Goal: Book appointment/travel/reservation

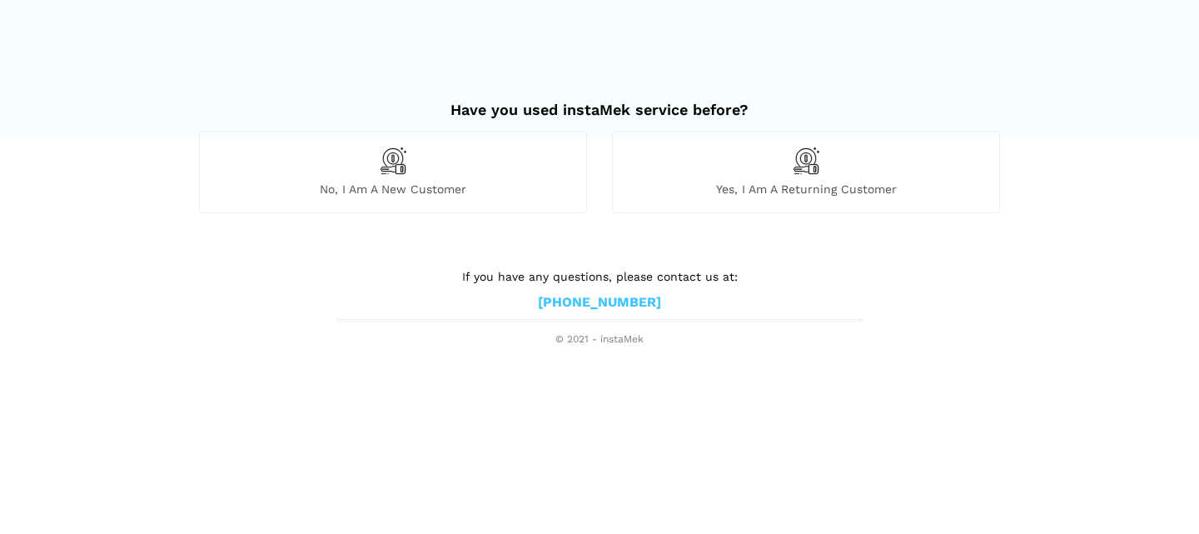
click at [421, 182] on span "No, I am a new customer" at bounding box center [393, 189] width 386 height 15
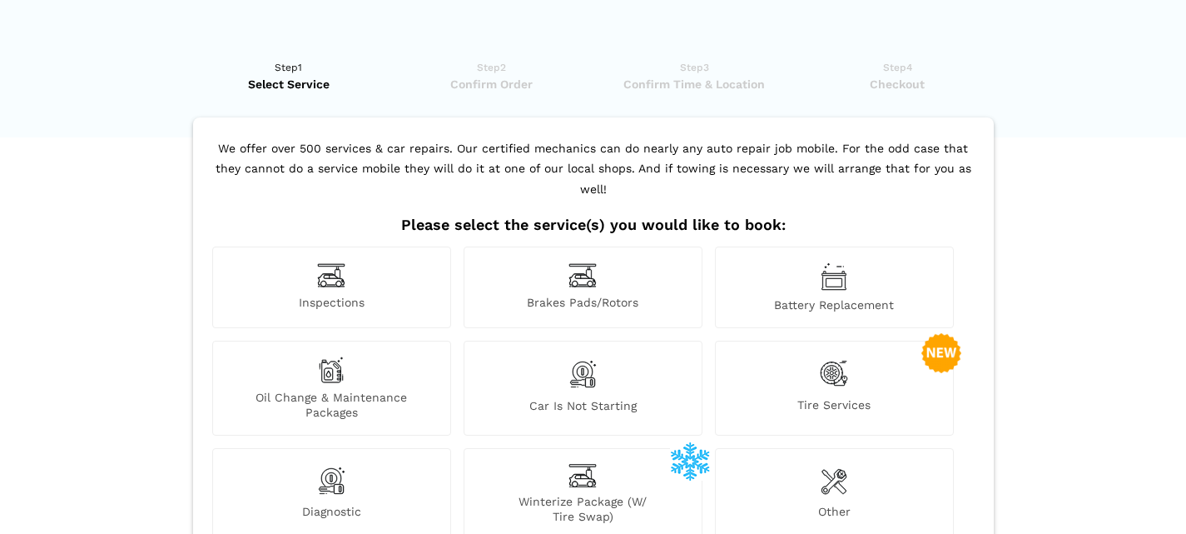
click at [334, 262] on img at bounding box center [331, 275] width 28 height 26
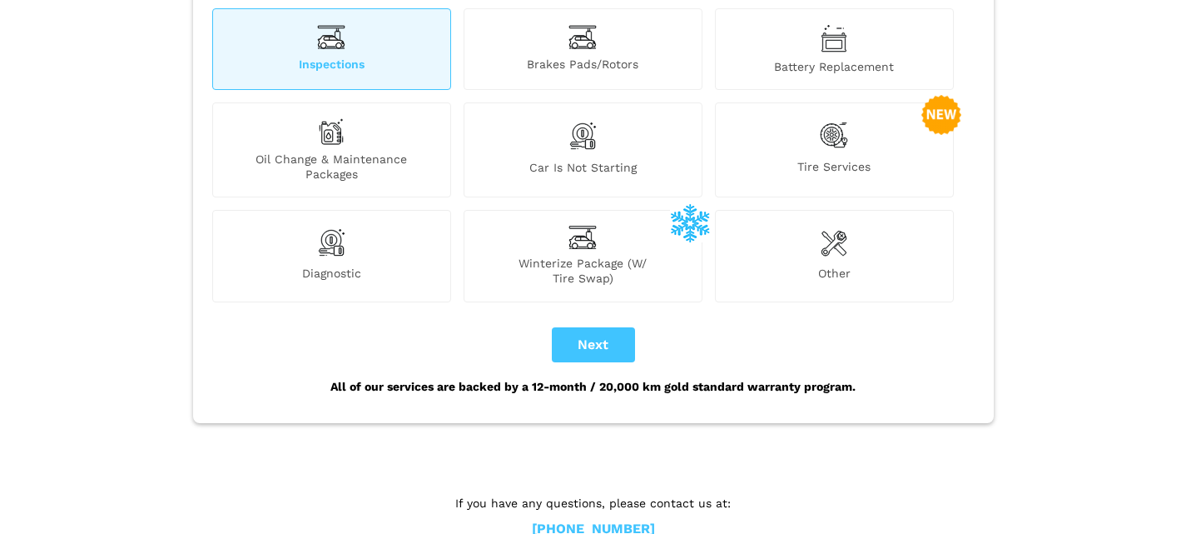
scroll to position [244, 0]
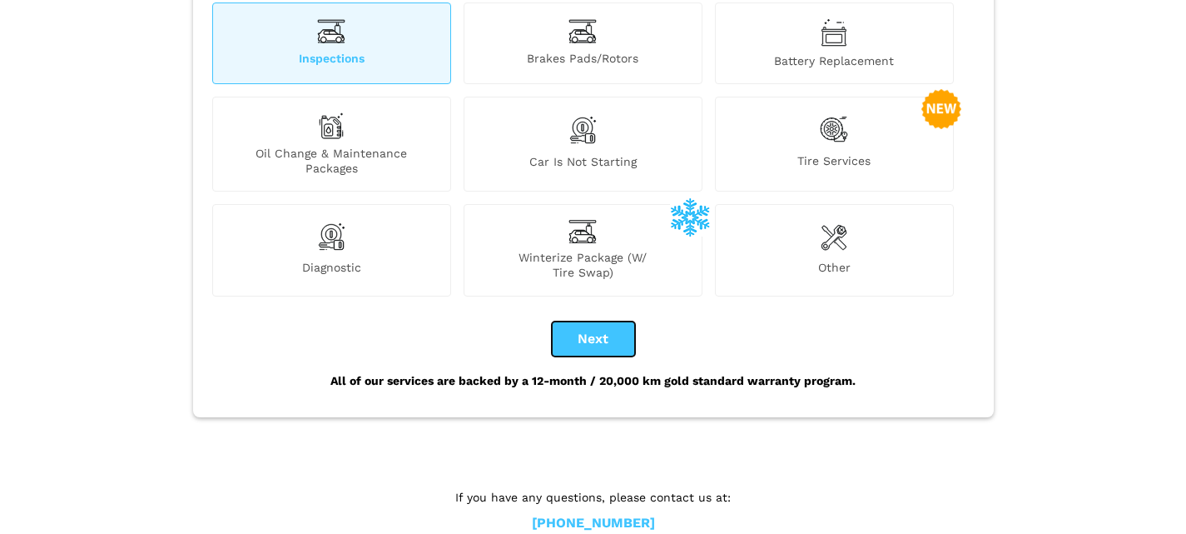
click at [592, 321] on button "Next" at bounding box center [593, 338] width 83 height 35
checkbox input "true"
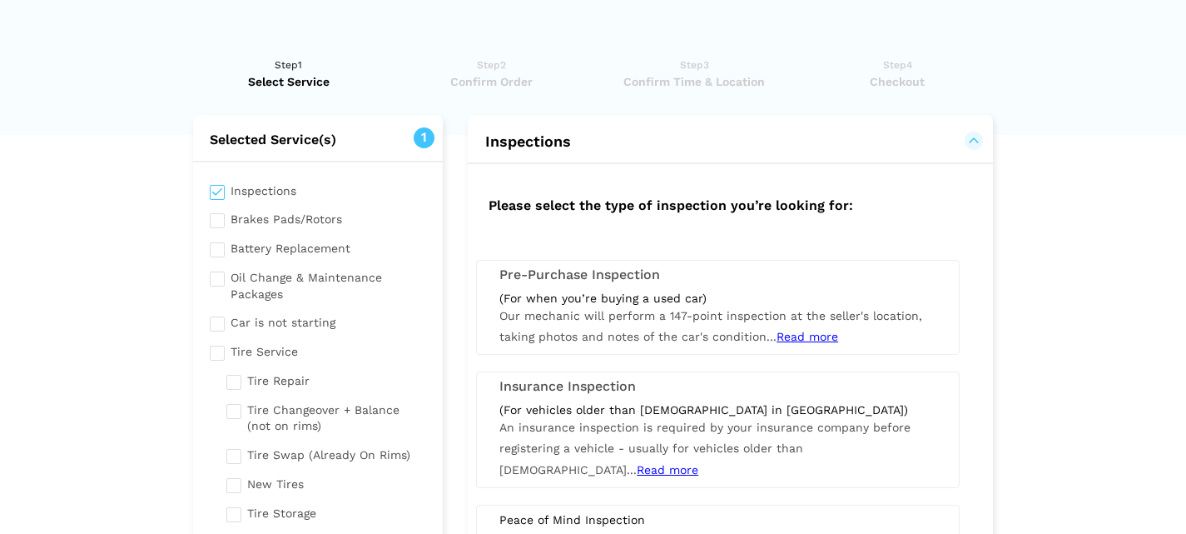
scroll to position [0, 0]
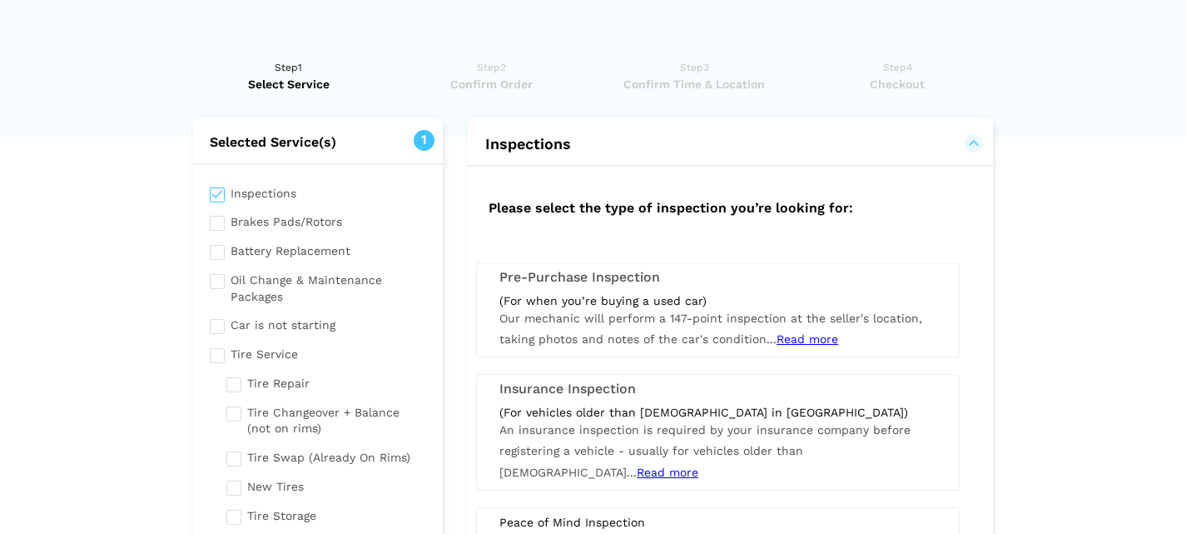
click at [811, 339] on span "Read more" at bounding box center [808, 338] width 62 height 13
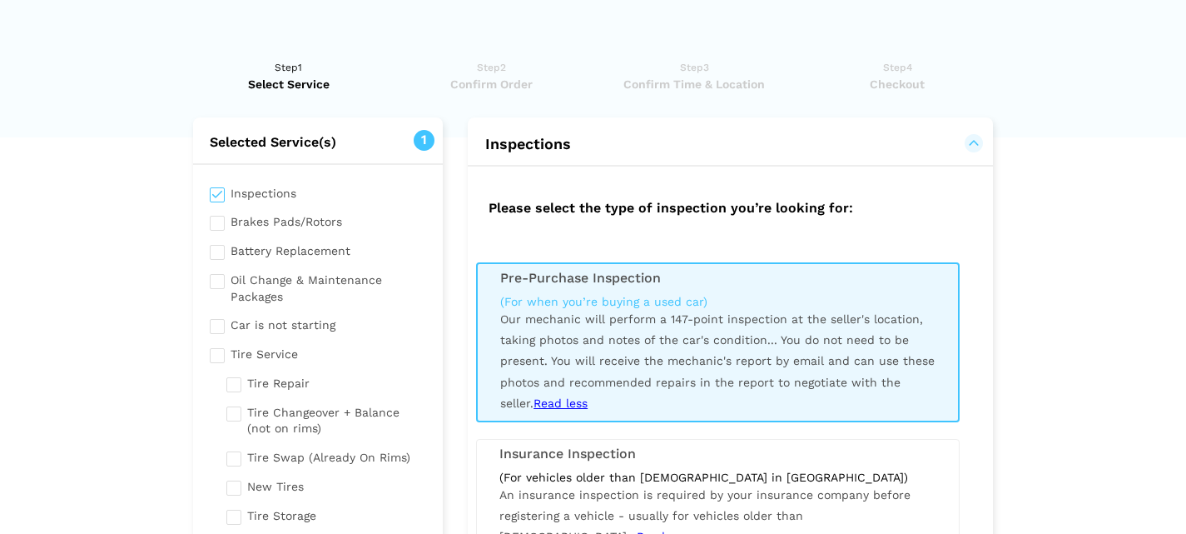
click at [669, 367] on div "(For when you’re buying a used car) Our mechanic will perform a 147-point inspe…" at bounding box center [718, 354] width 460 height 120
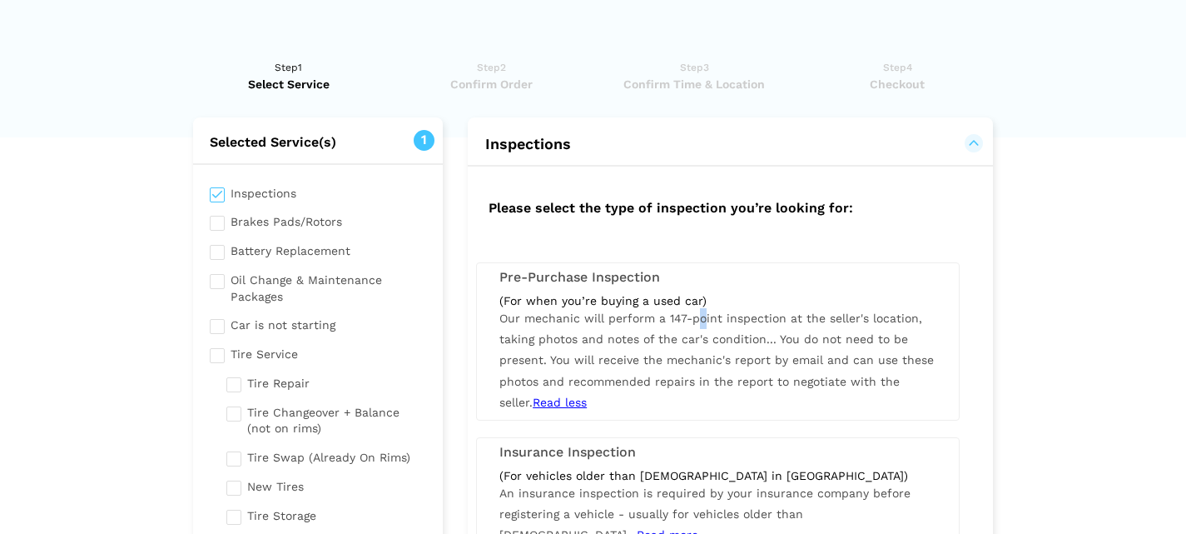
click at [700, 311] on span "Our mechanic will perform a 147-point inspection at the seller's location, taki…" at bounding box center [717, 359] width 435 height 97
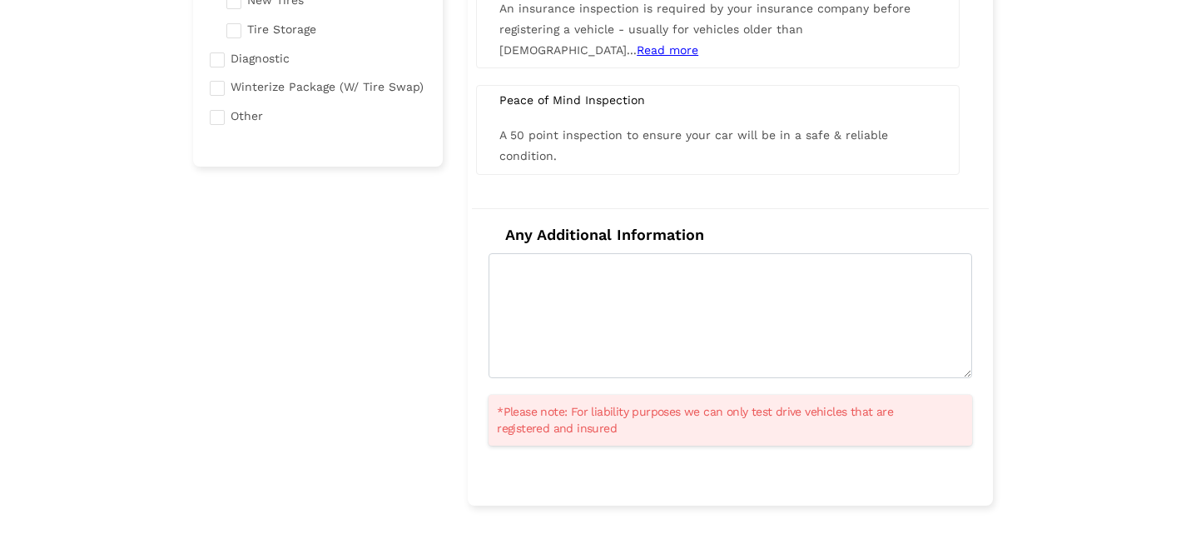
scroll to position [532, 0]
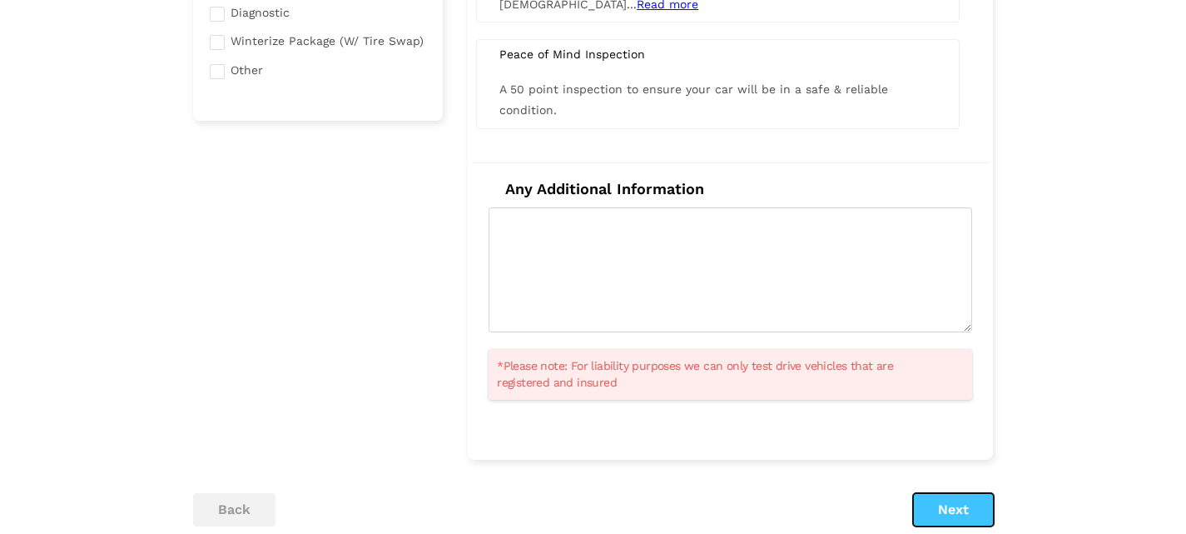
click at [957, 507] on button "Next" at bounding box center [953, 509] width 81 height 33
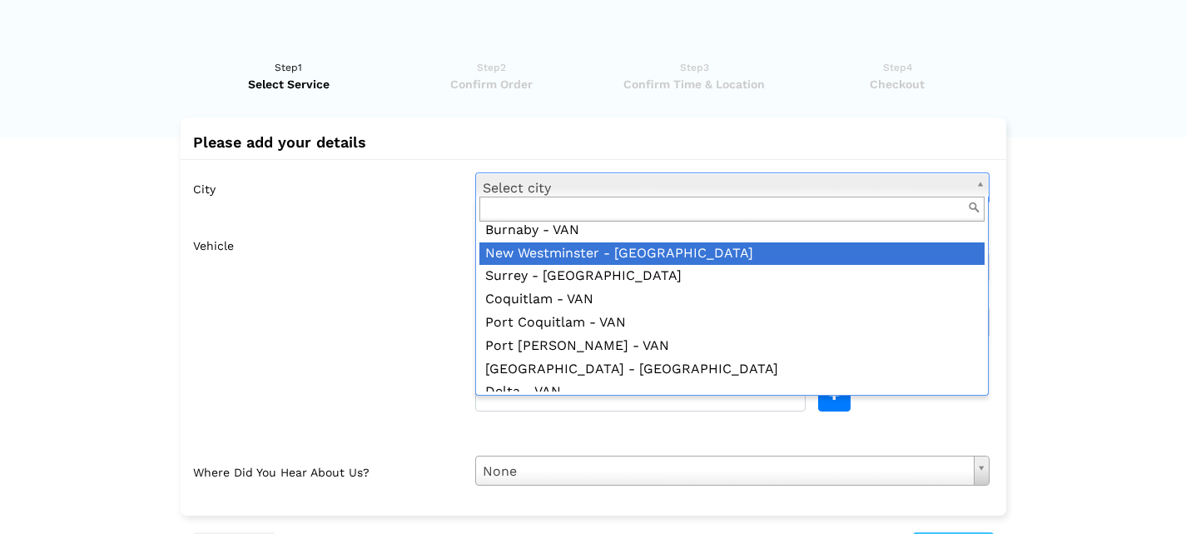
scroll to position [242, 0]
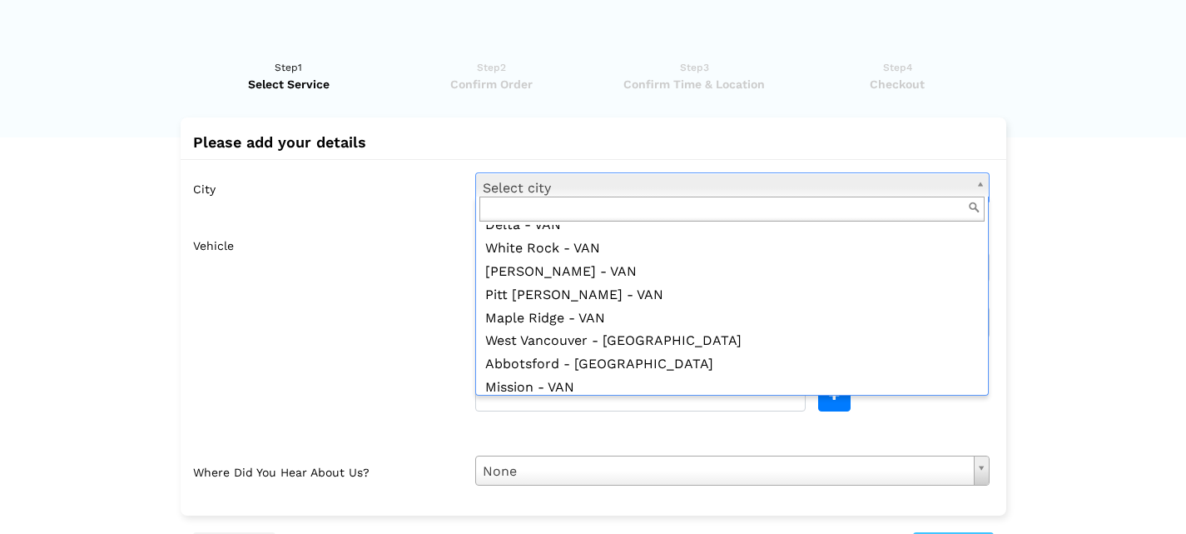
type input "t"
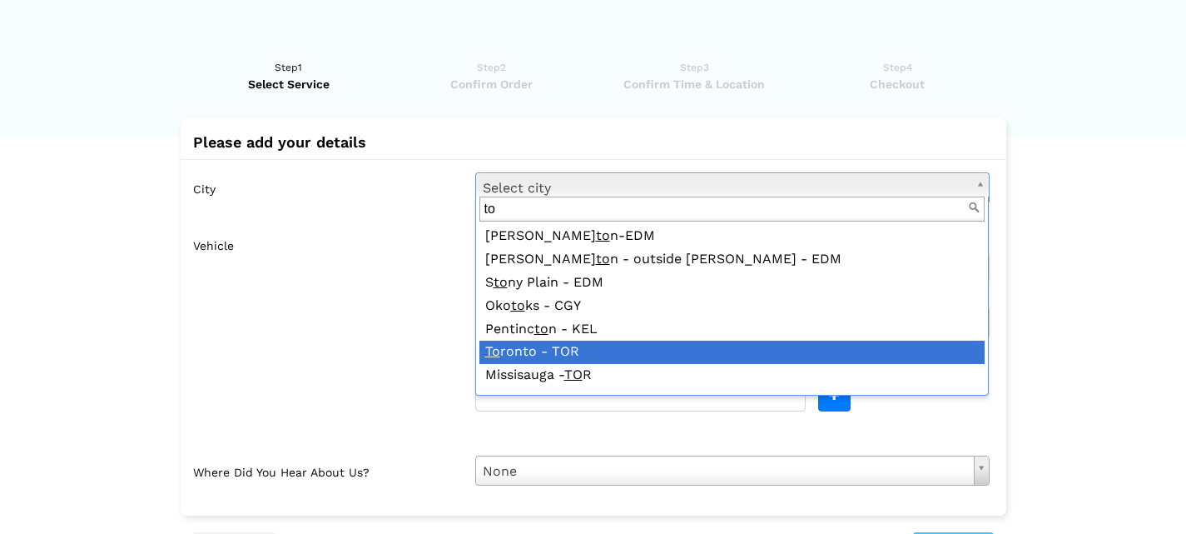
type input "to"
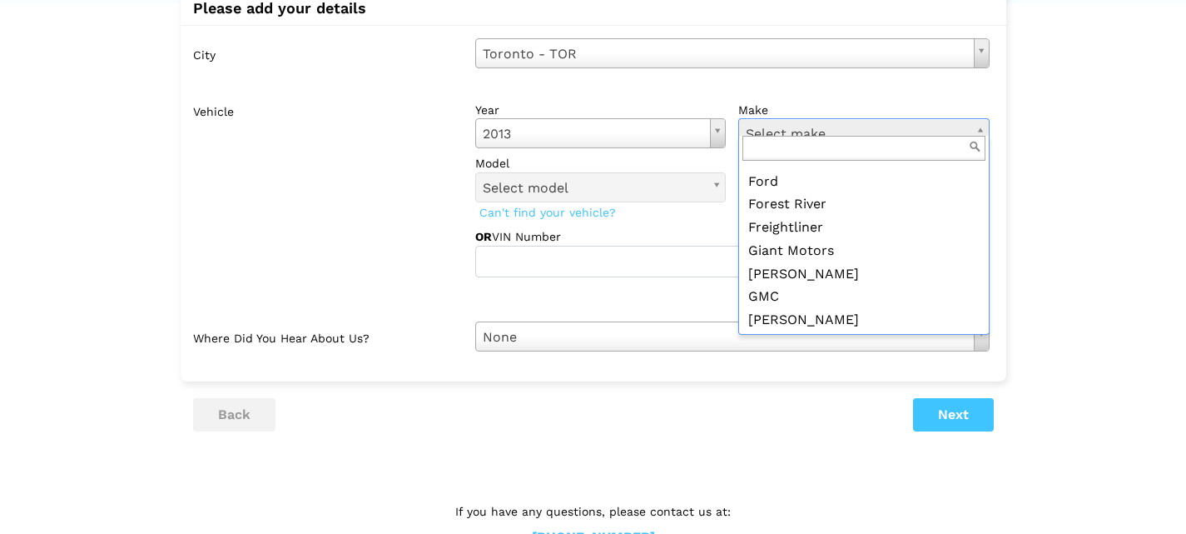
scroll to position [666, 0]
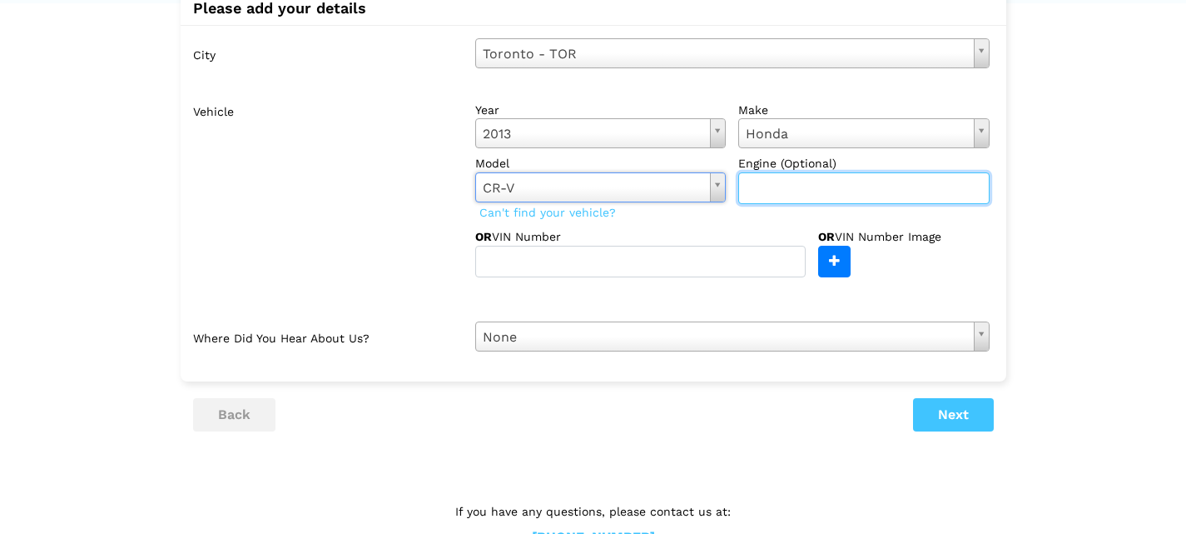
click at [794, 177] on input "text" at bounding box center [863, 188] width 251 height 32
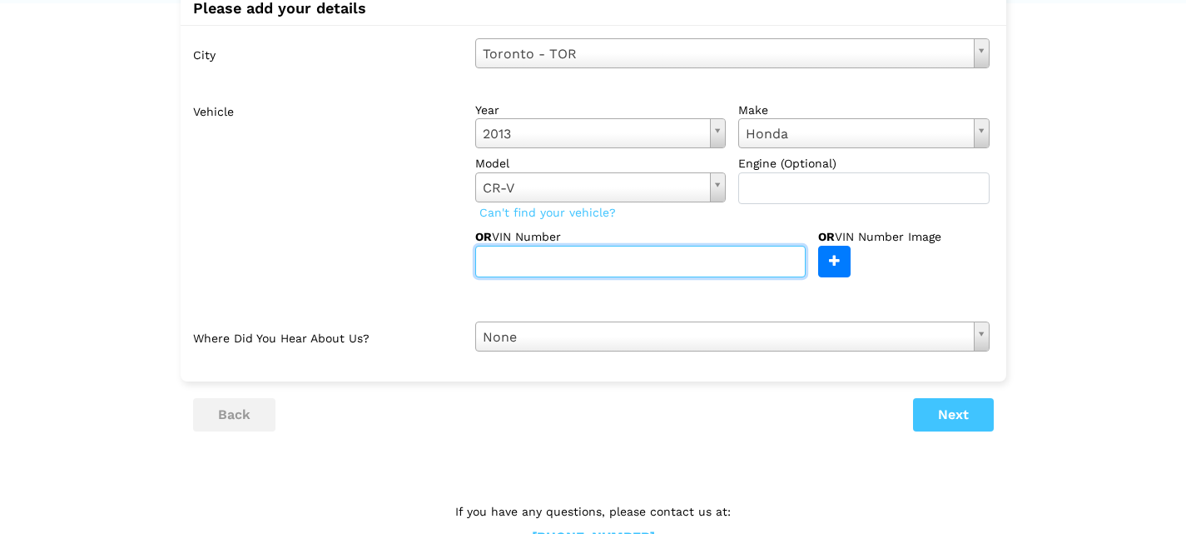
click at [544, 246] on input "text" at bounding box center [640, 262] width 331 height 32
click at [535, 246] on input "text" at bounding box center [640, 262] width 331 height 32
paste input "[US_VEHICLE_IDENTIFICATION_NUMBER]"
type input "[US_VEHICLE_IDENTIFICATION_NUMBER]"
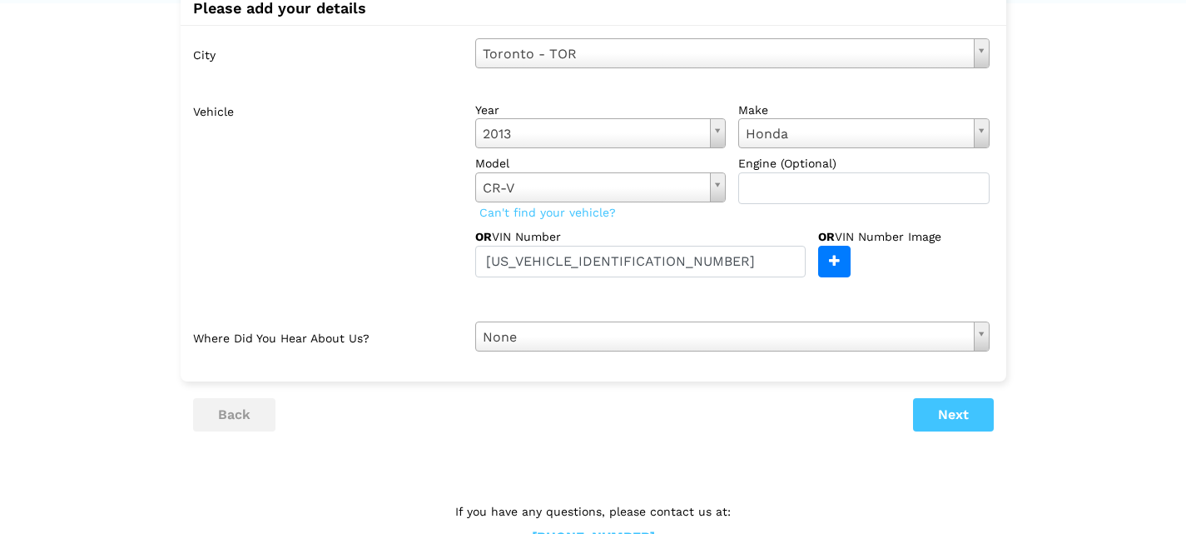
click at [1031, 277] on lik "Have you used instaMek service before? No, I am a new customer Yes, I am a retu…" at bounding box center [593, 245] width 1186 height 674
click at [487, 246] on input "[US_VEHICLE_IDENTIFICATION_NUMBER]" at bounding box center [640, 262] width 331 height 32
click at [1024, 231] on lik "Have you used instaMek service before? No, I am a new customer Yes, I am a retu…" at bounding box center [593, 245] width 1186 height 674
drag, startPoint x: 249, startPoint y: 302, endPoint x: 399, endPoint y: 314, distance: 150.3
click at [357, 321] on label "Where did you hear about us?" at bounding box center [328, 336] width 270 height 30
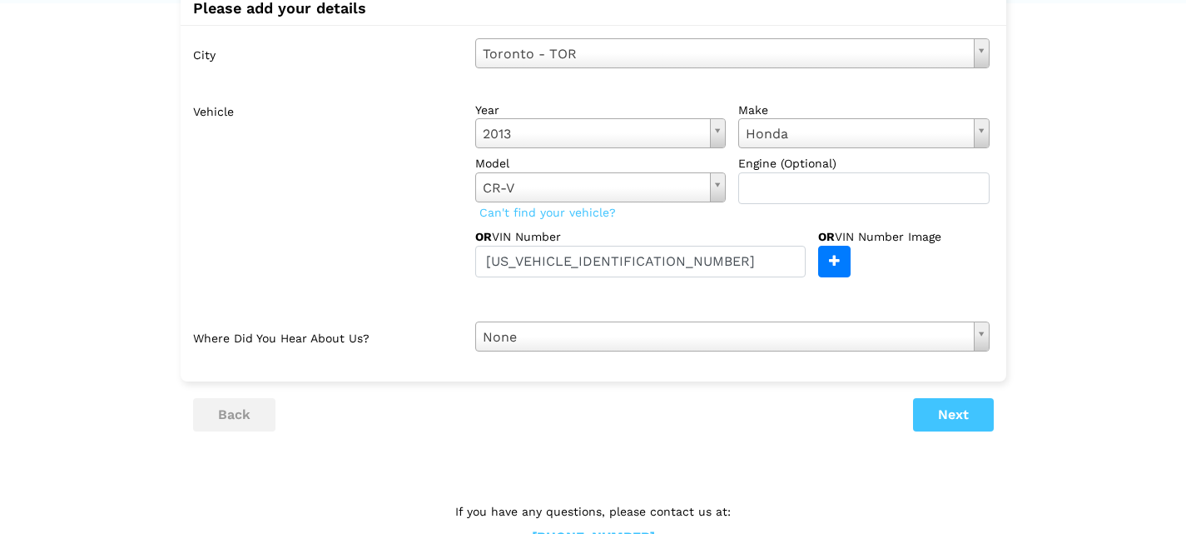
click at [427, 338] on div "Please add your details City [GEOGRAPHIC_DATA] - TOR Select city [GEOGRAPHIC_DA…" at bounding box center [594, 182] width 826 height 398
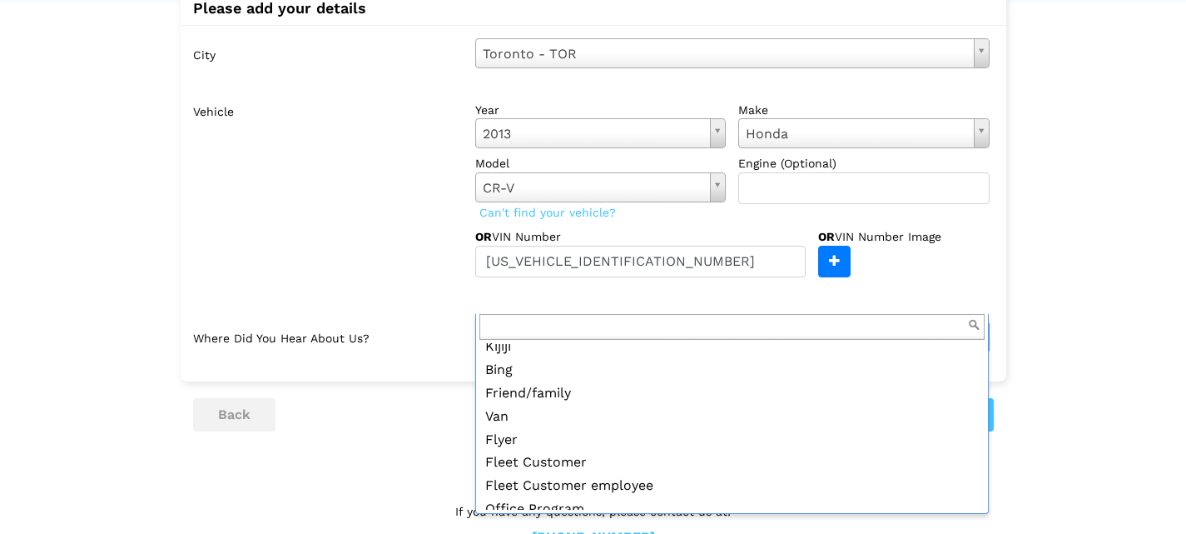
scroll to position [116, 0]
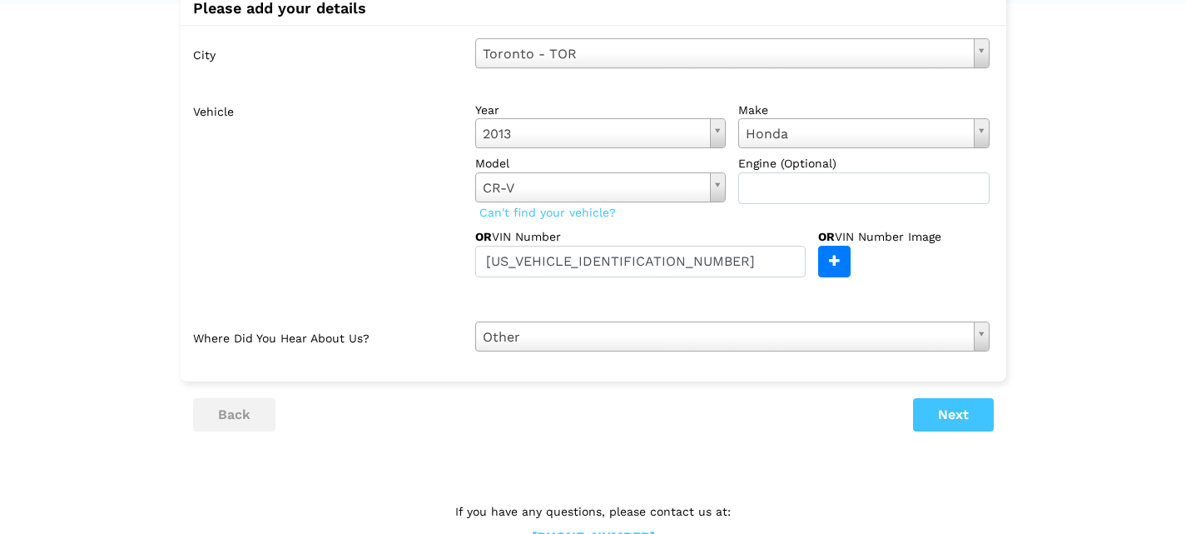
click at [694, 398] on ul "back Next" at bounding box center [593, 414] width 801 height 33
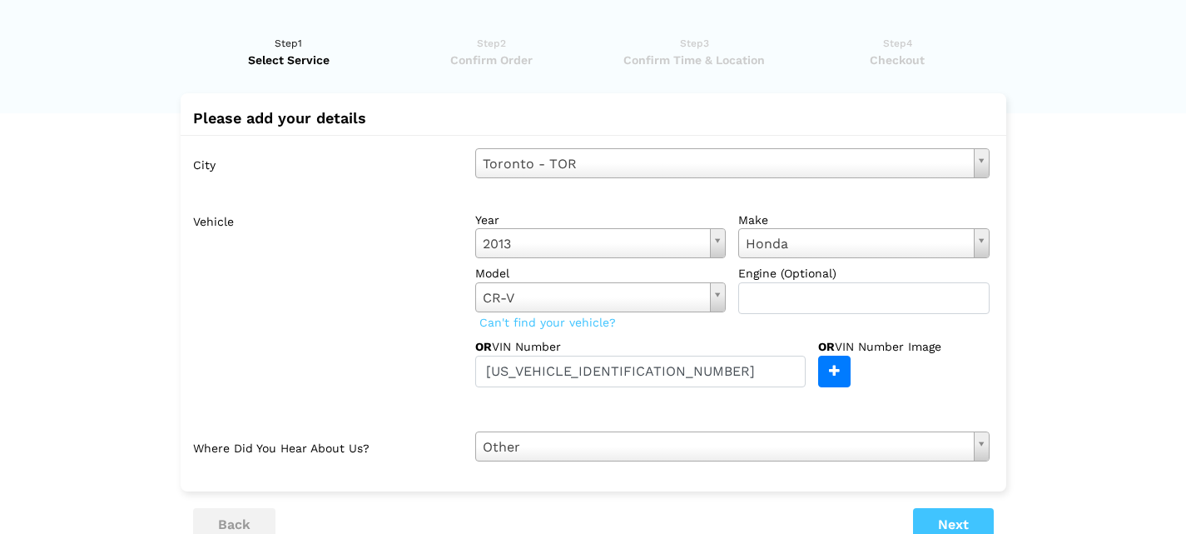
scroll to position [83, 0]
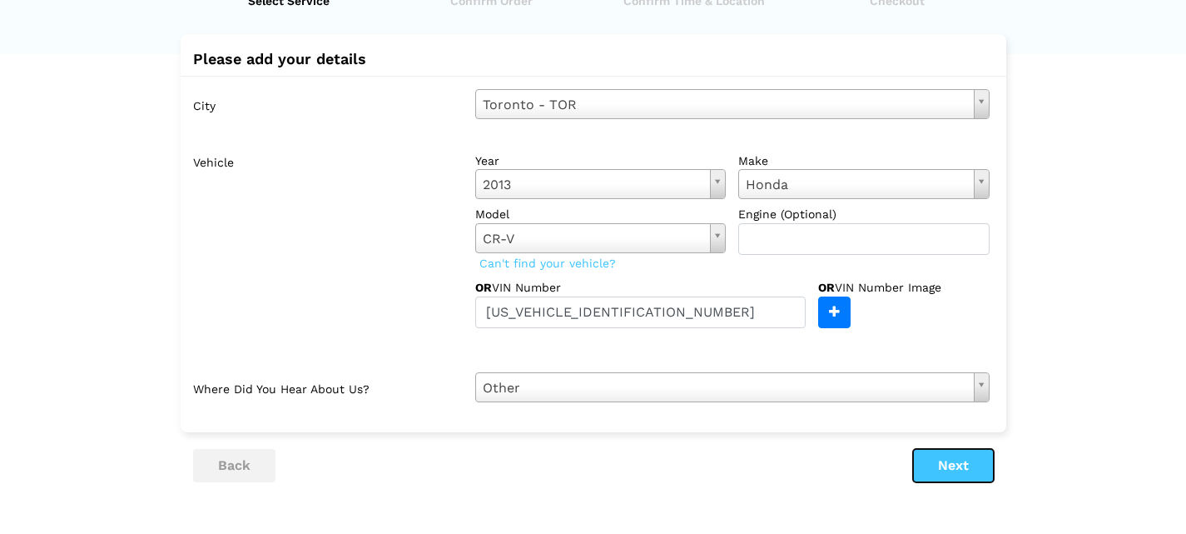
click at [959, 449] on button "Next" at bounding box center [953, 465] width 81 height 33
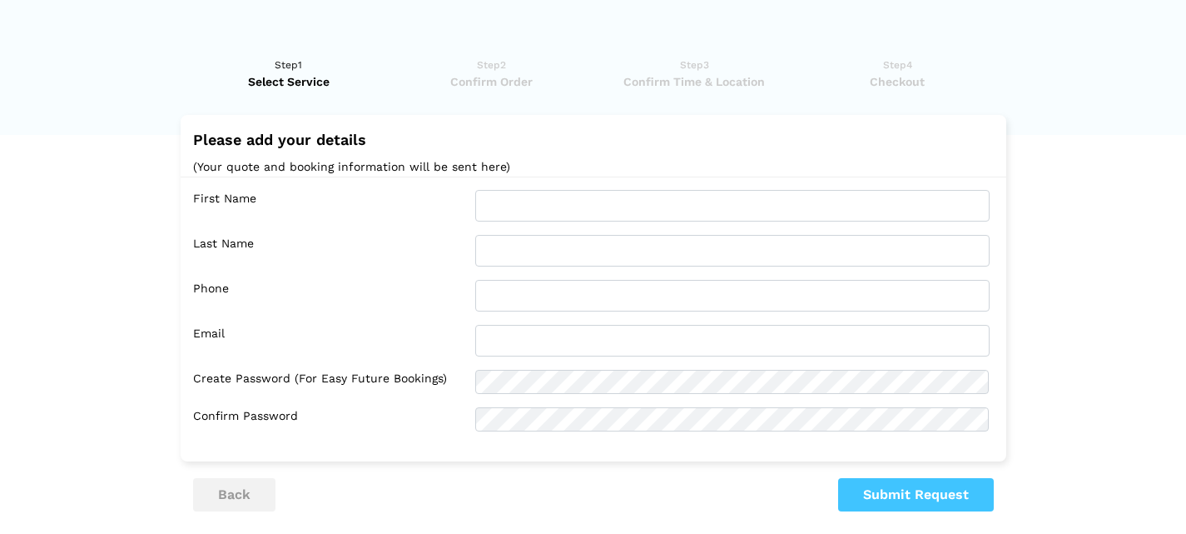
scroll to position [0, 0]
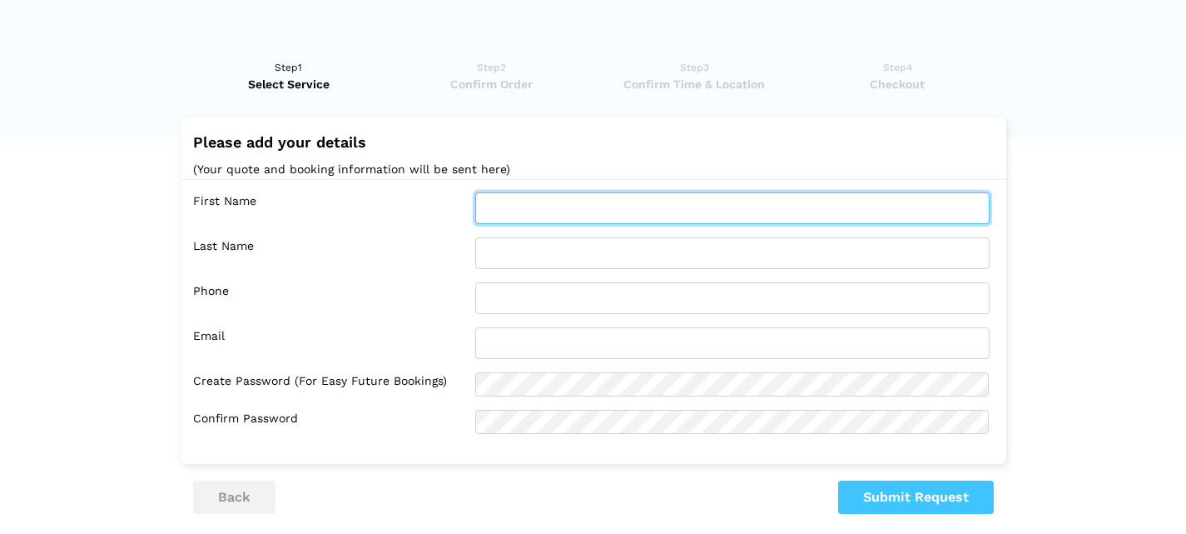
click at [522, 192] on input "text" at bounding box center [732, 208] width 515 height 32
type input "a"
type input "Aiden"
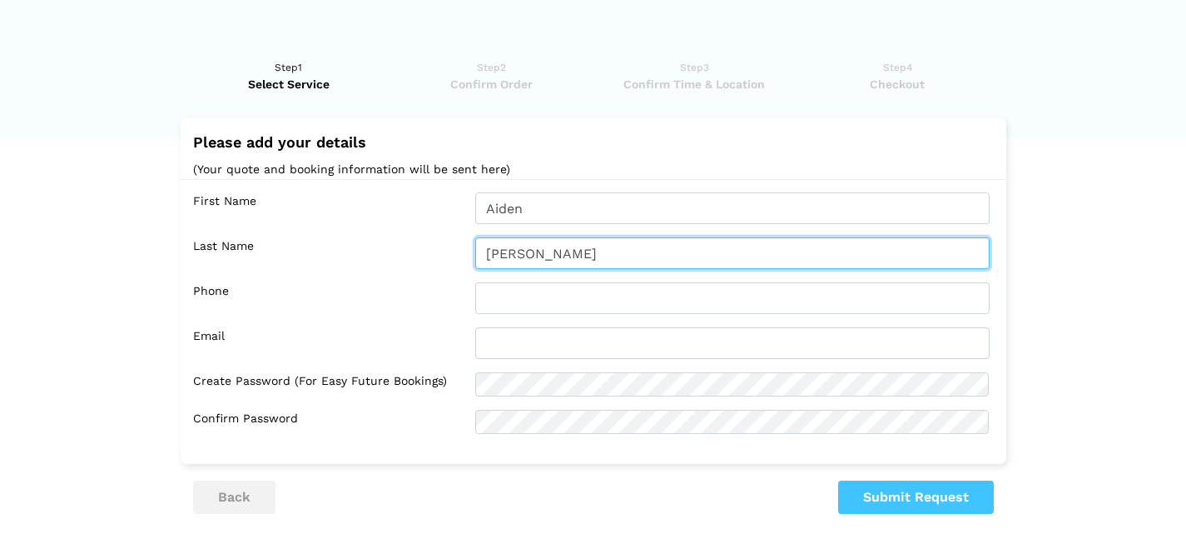
type input "[PERSON_NAME]"
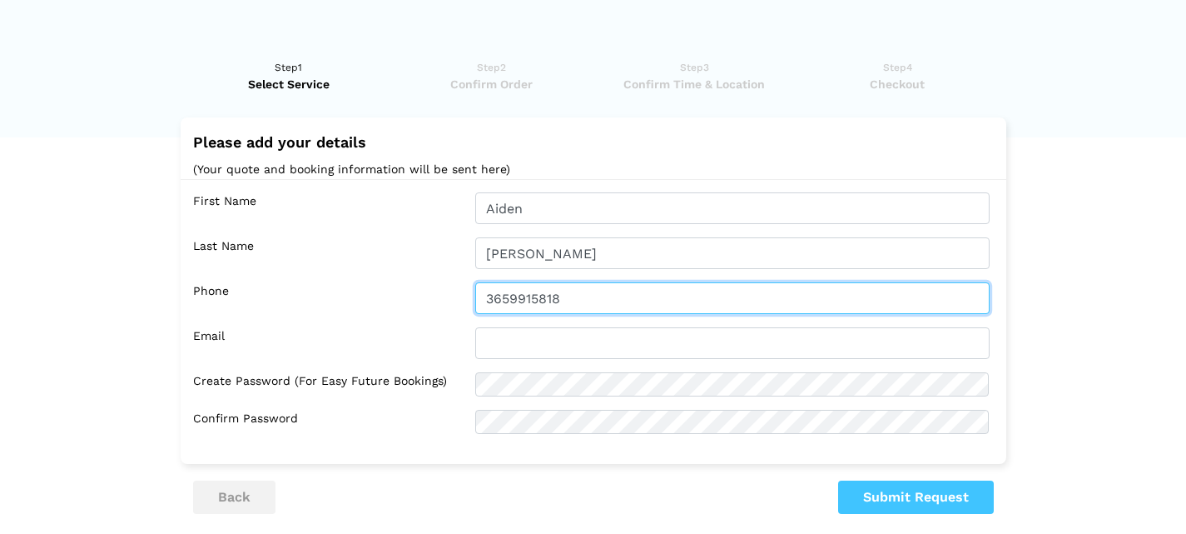
type input "3659915818"
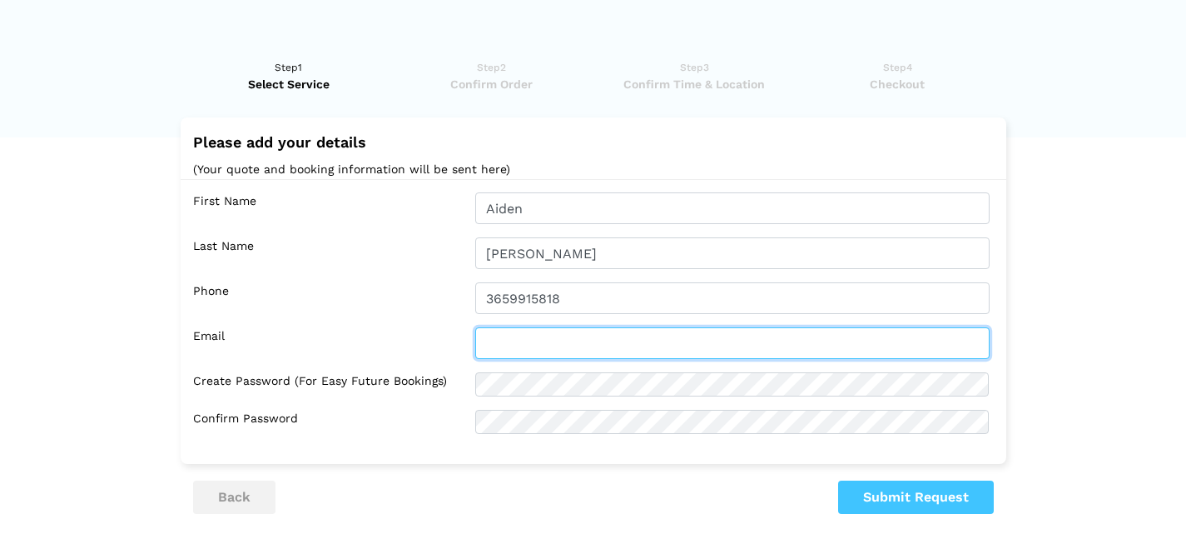
click at [511, 327] on input "text" at bounding box center [732, 343] width 515 height 32
type input "[EMAIL_ADDRESS][DOMAIN_NAME]"
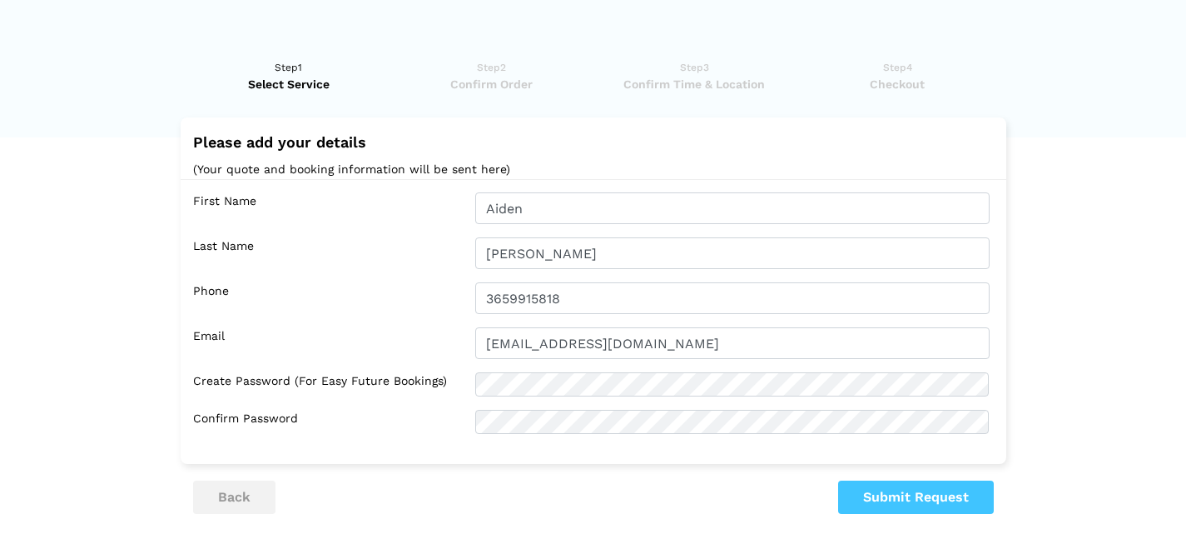
click at [669, 490] on lik "Have you used instaMek service before? No, I am a new customer Yes, I am a retu…" at bounding box center [593, 353] width 1186 height 623
click at [915, 480] on button "Submit Request" at bounding box center [916, 496] width 156 height 33
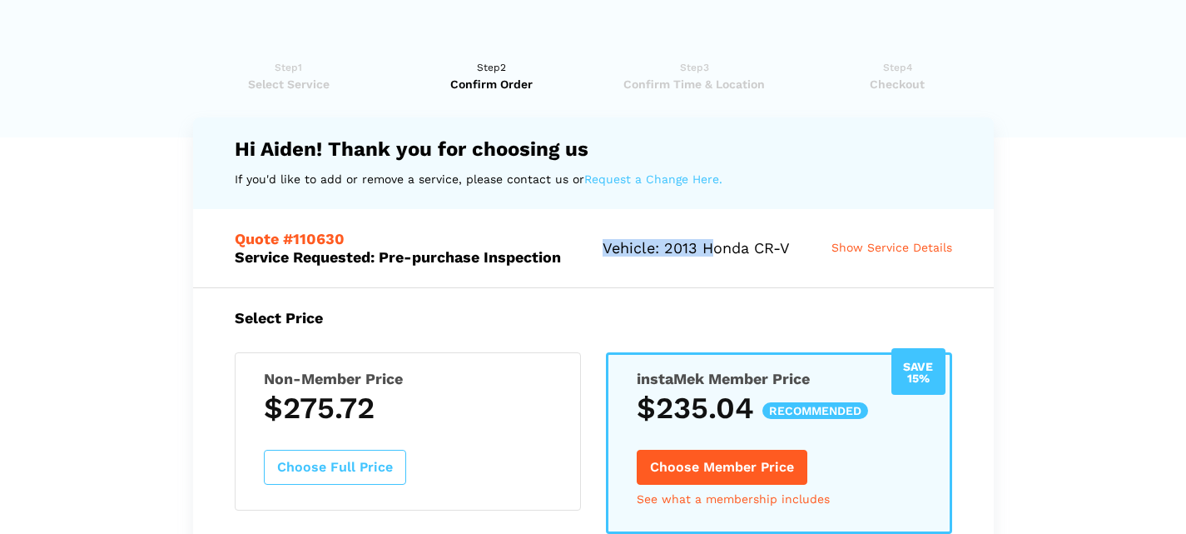
drag, startPoint x: 665, startPoint y: 223, endPoint x: 900, endPoint y: 256, distance: 237.1
click at [840, 251] on div "Quote #110630 Service Requested: Pre-purchase Inspection Vehicle: 2013 Honda CR…" at bounding box center [593, 247] width 801 height 77
click at [964, 272] on div "Quote #110630 Service Requested: Pre-purchase Inspection Vehicle: 2013 Honda CR…" at bounding box center [593, 247] width 801 height 77
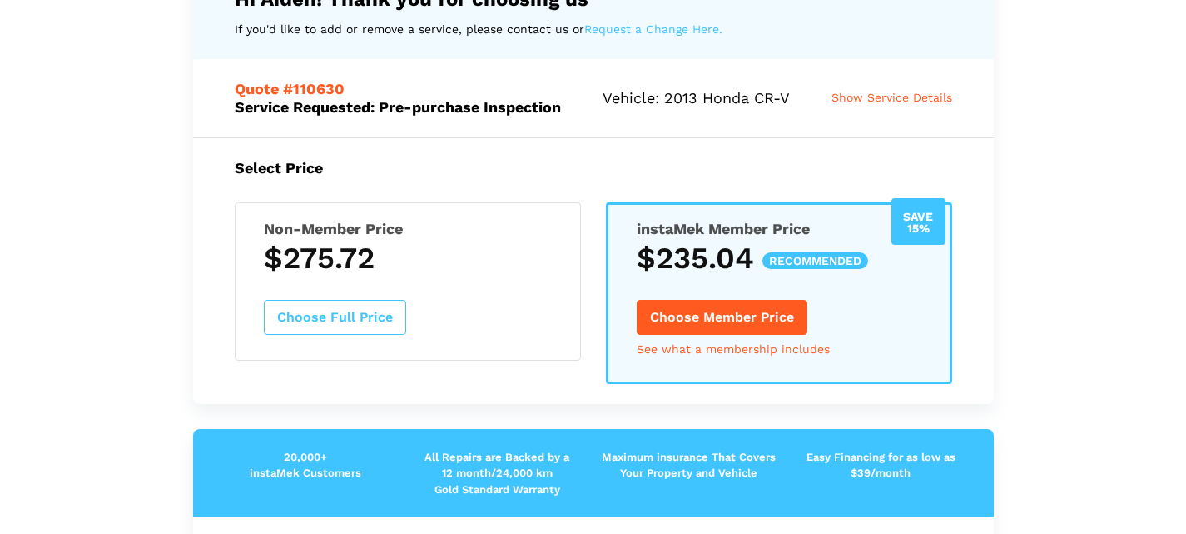
scroll to position [167, 0]
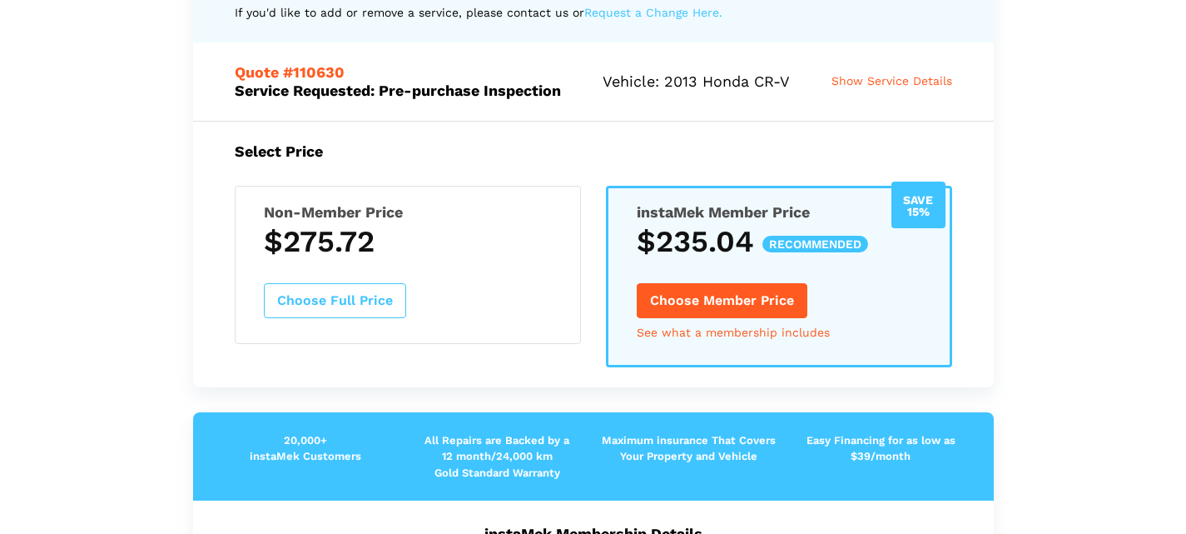
click at [745, 318] on button "Choose Member Price" at bounding box center [722, 300] width 171 height 35
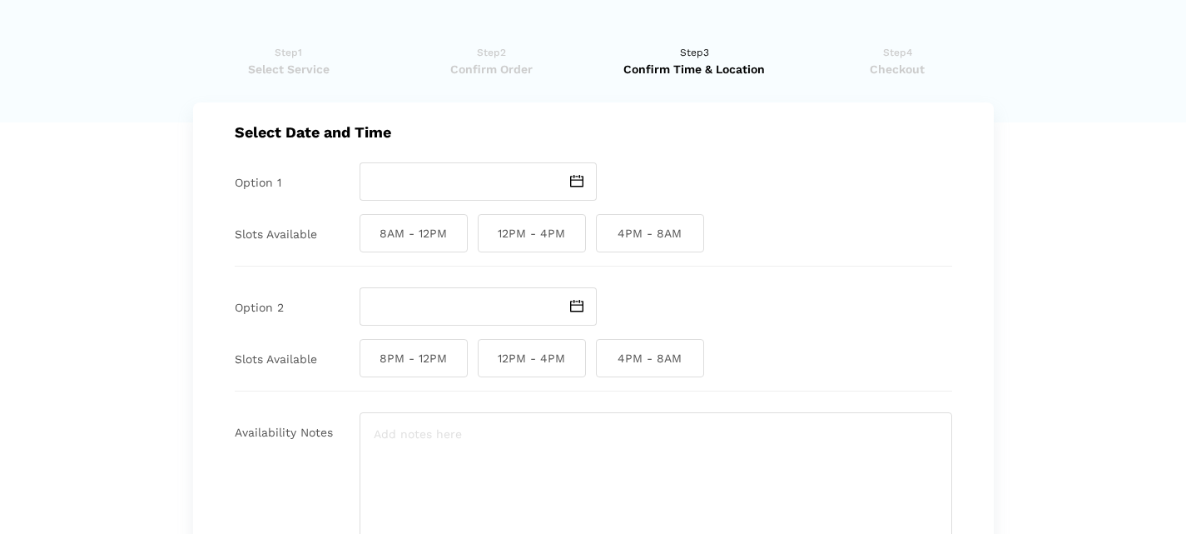
scroll to position [0, 0]
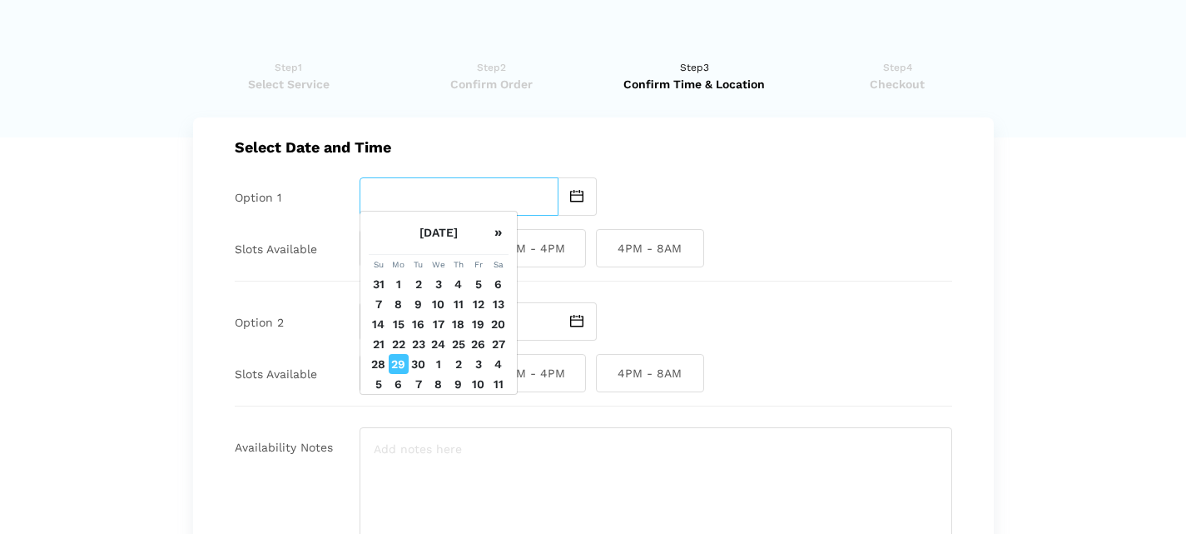
click at [406, 184] on input "text" at bounding box center [459, 196] width 199 height 38
click at [400, 374] on td "29" at bounding box center [399, 364] width 20 height 20
type input "[DATE]"
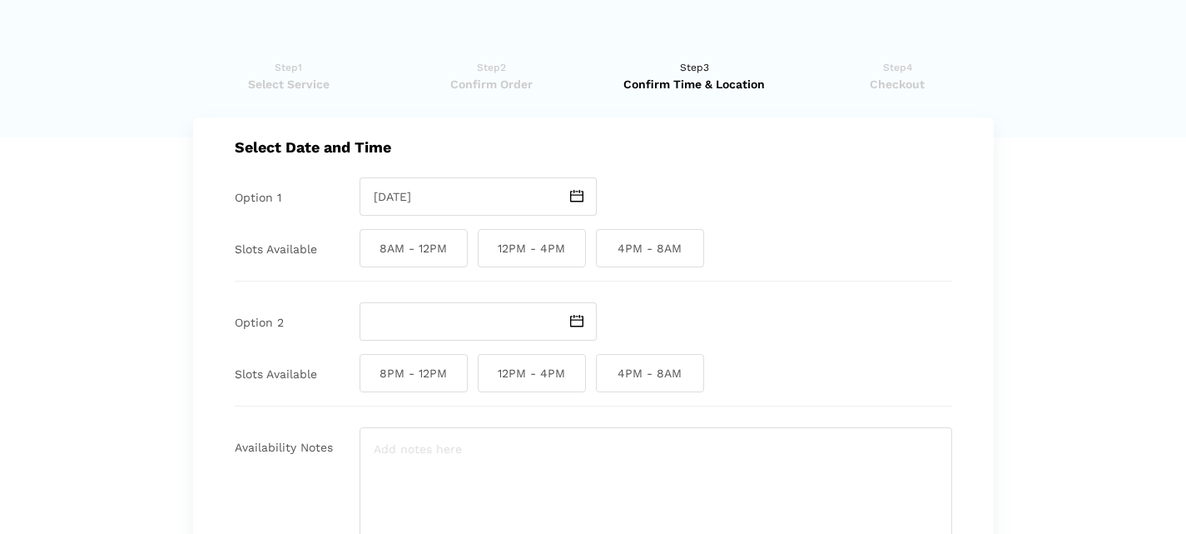
click at [410, 246] on span "8AM - 12PM" at bounding box center [414, 248] width 108 height 38
click at [370, 246] on input "8AM - 12PM" at bounding box center [365, 248] width 11 height 38
checkbox input "true"
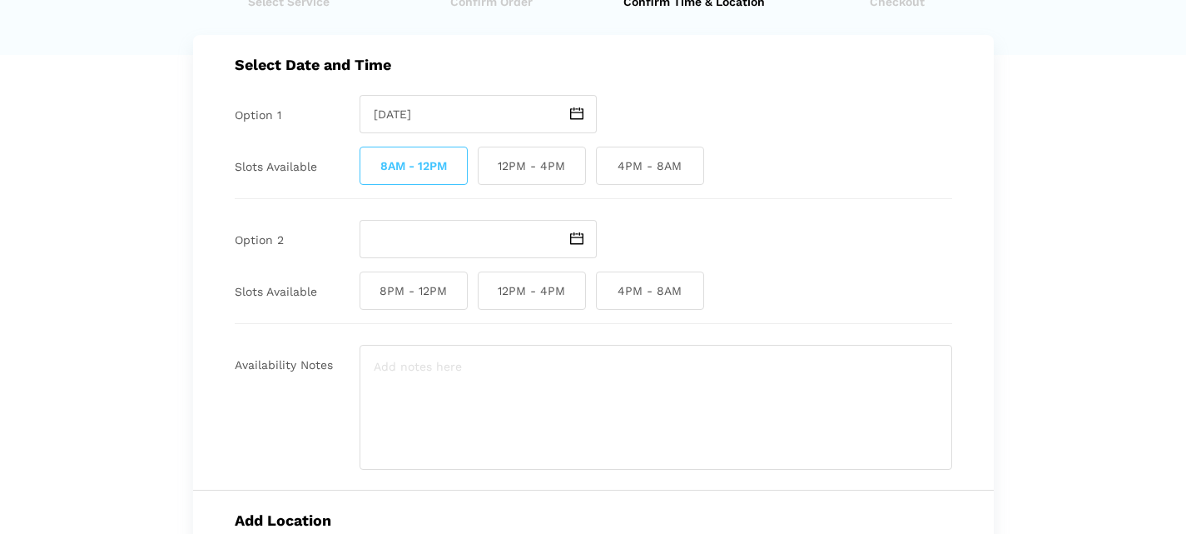
scroll to position [83, 0]
click at [439, 366] on textarea at bounding box center [656, 406] width 593 height 125
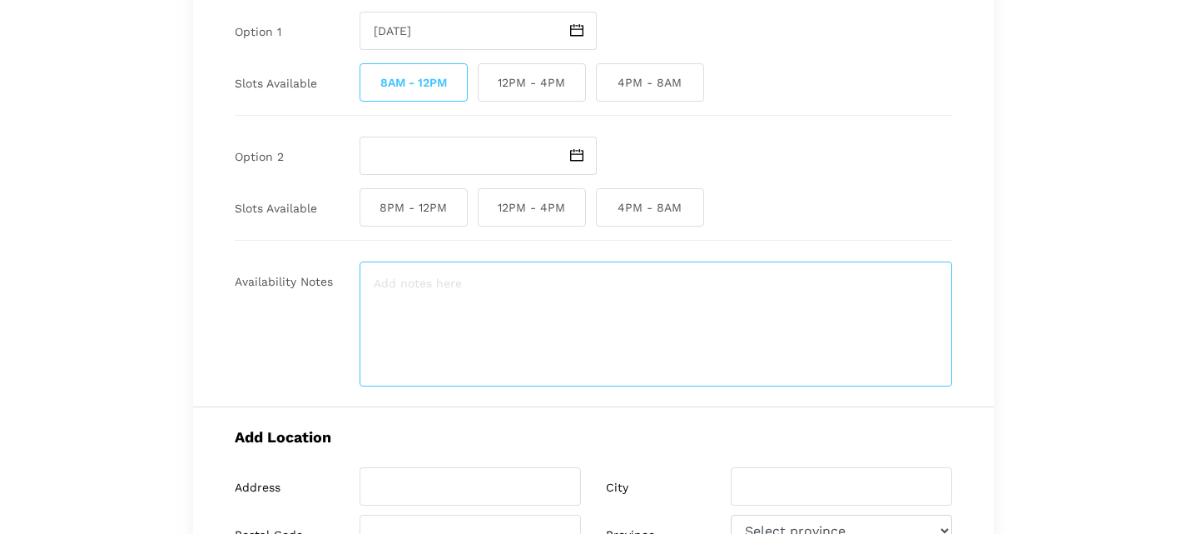
scroll to position [250, 0]
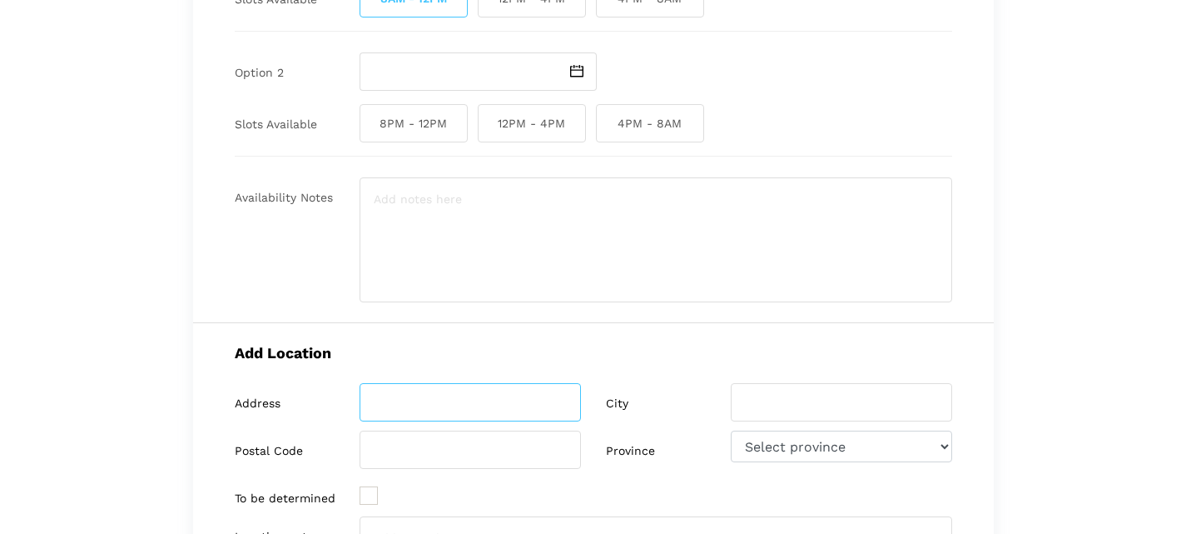
click at [420, 383] on input "search" at bounding box center [470, 402] width 221 height 38
paste input "[STREET_ADDRESS][PERSON_NAME]"
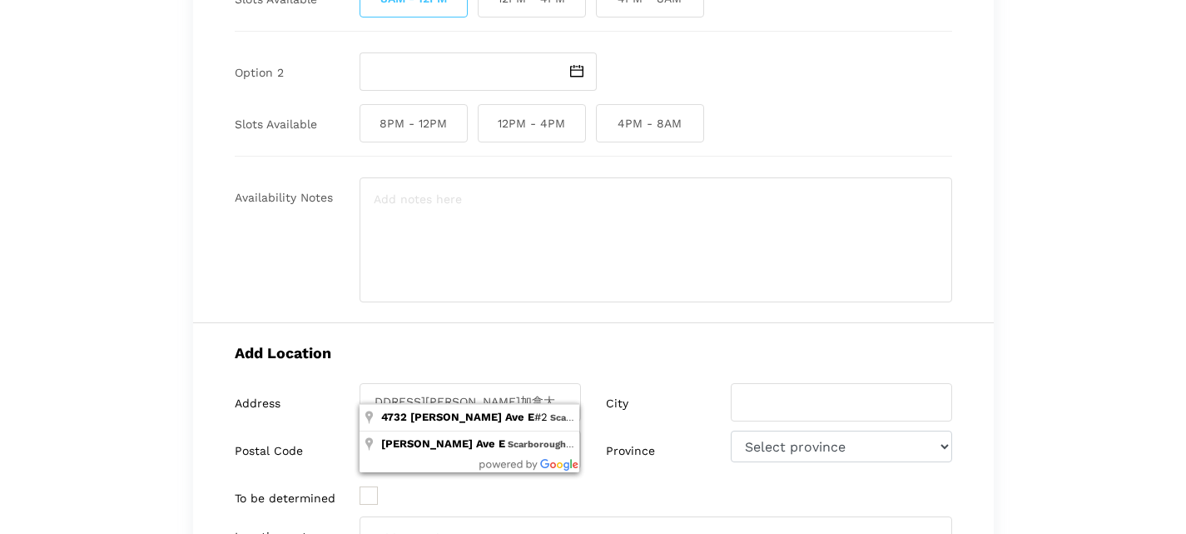
scroll to position [0, 0]
type input "[STREET_ADDRESS][PERSON_NAME]"
type input "[GEOGRAPHIC_DATA]"
type input "M1S 3V6"
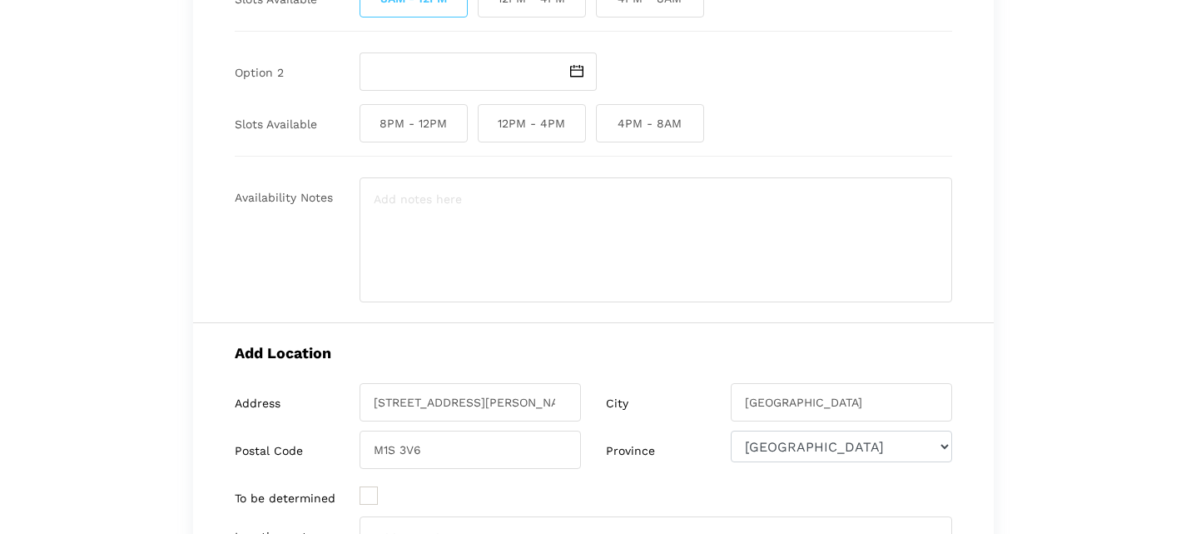
click at [999, 366] on div "Have you used instaMek service before? No, I am a new customer Yes, I am a retu…" at bounding box center [594, 291] width 826 height 997
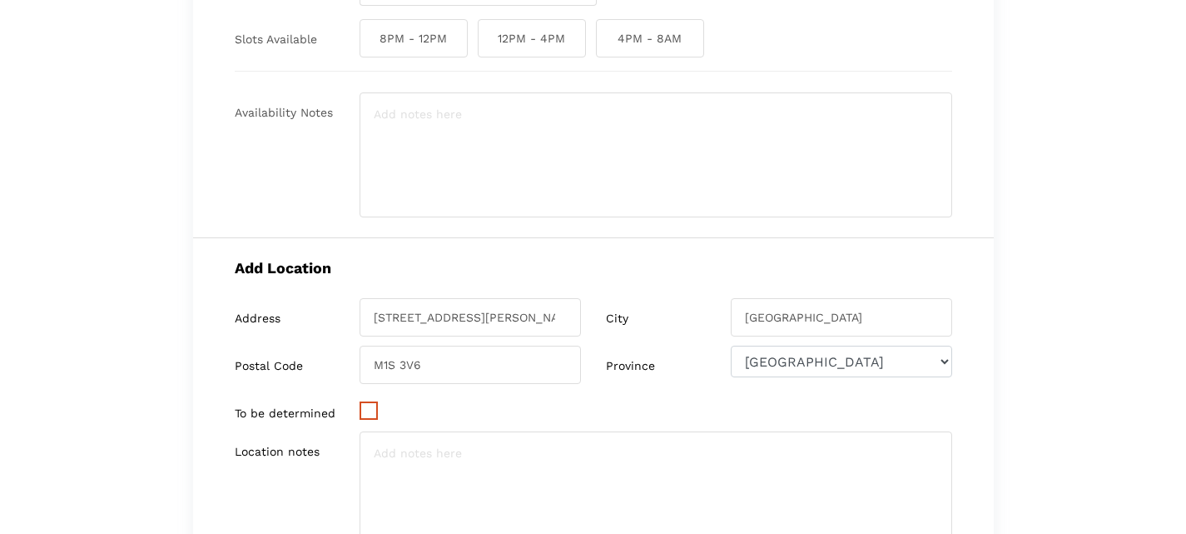
scroll to position [416, 0]
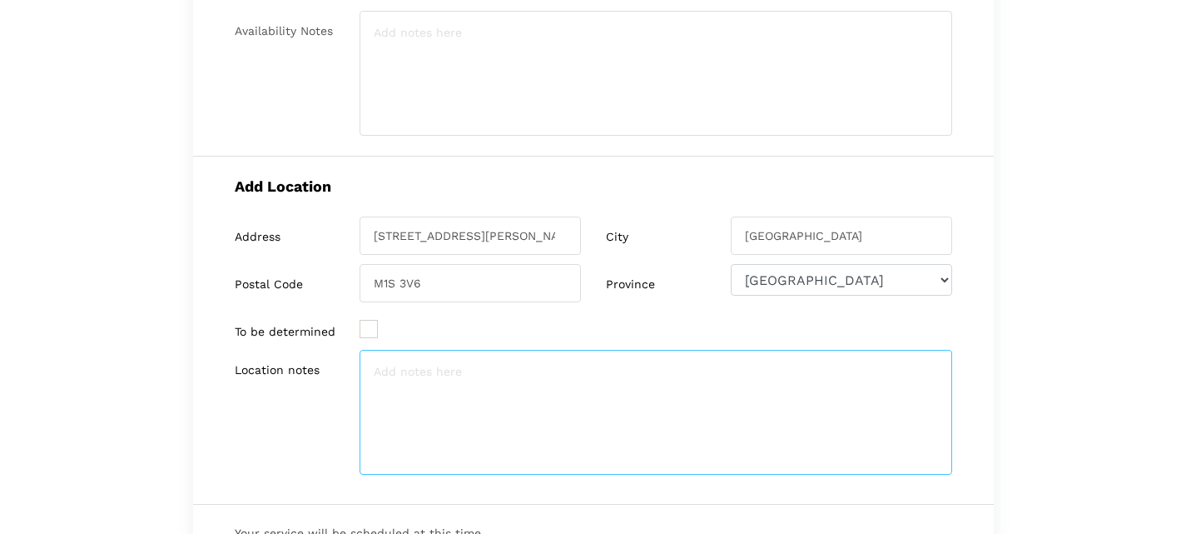
click at [392, 366] on textarea at bounding box center [656, 412] width 593 height 125
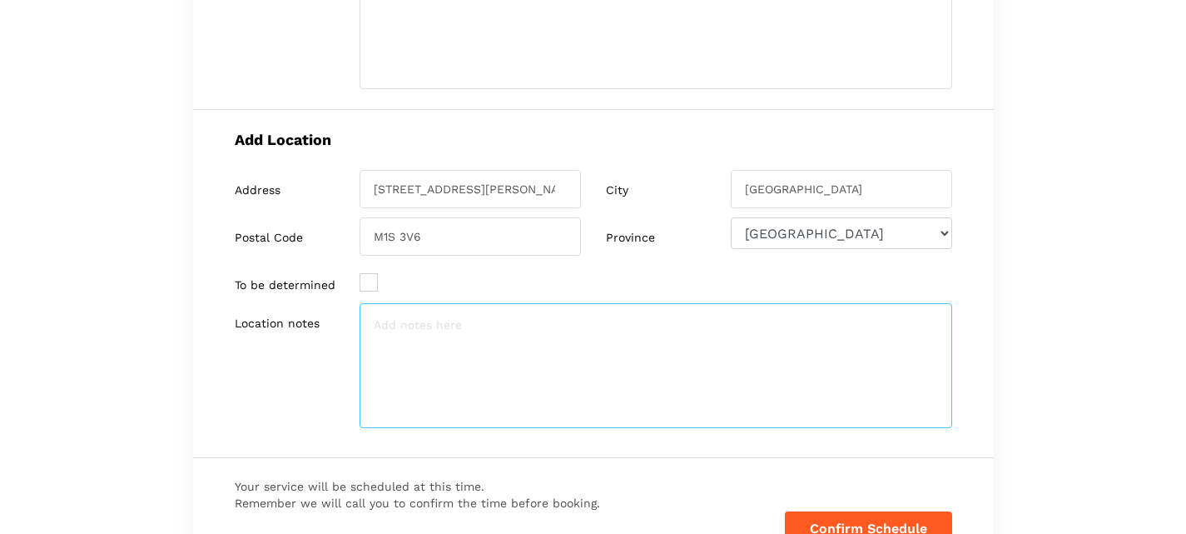
scroll to position [461, 0]
type textarea "a"
type textarea "ALPHA LEAGUE"
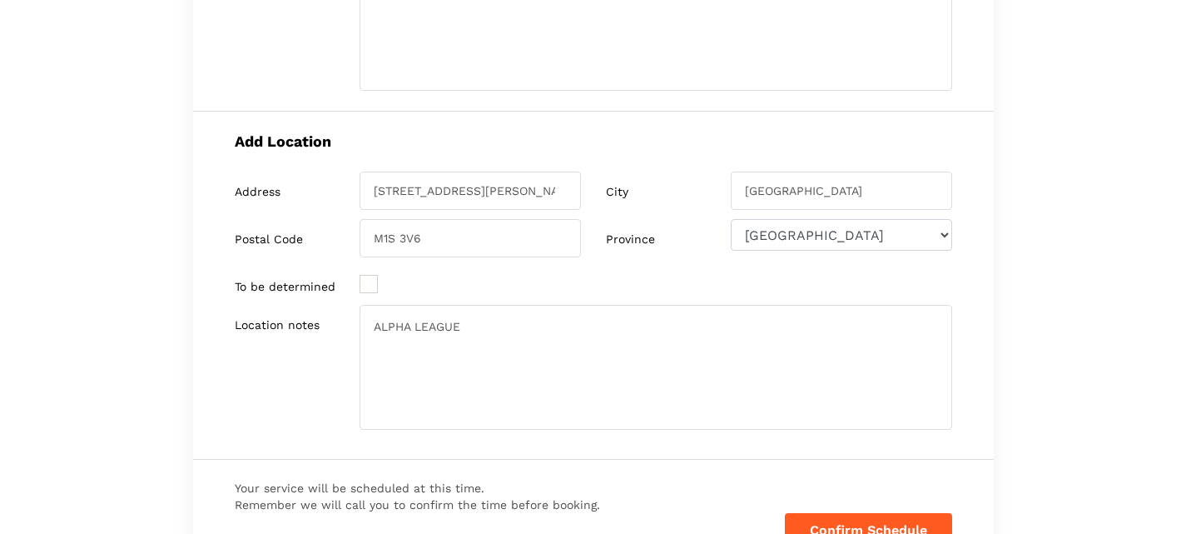
click at [965, 321] on div "Add Location Address [STREET_ADDRESS][PERSON_NAME] City [GEOGRAPHIC_DATA] Posta…" at bounding box center [593, 286] width 801 height 348
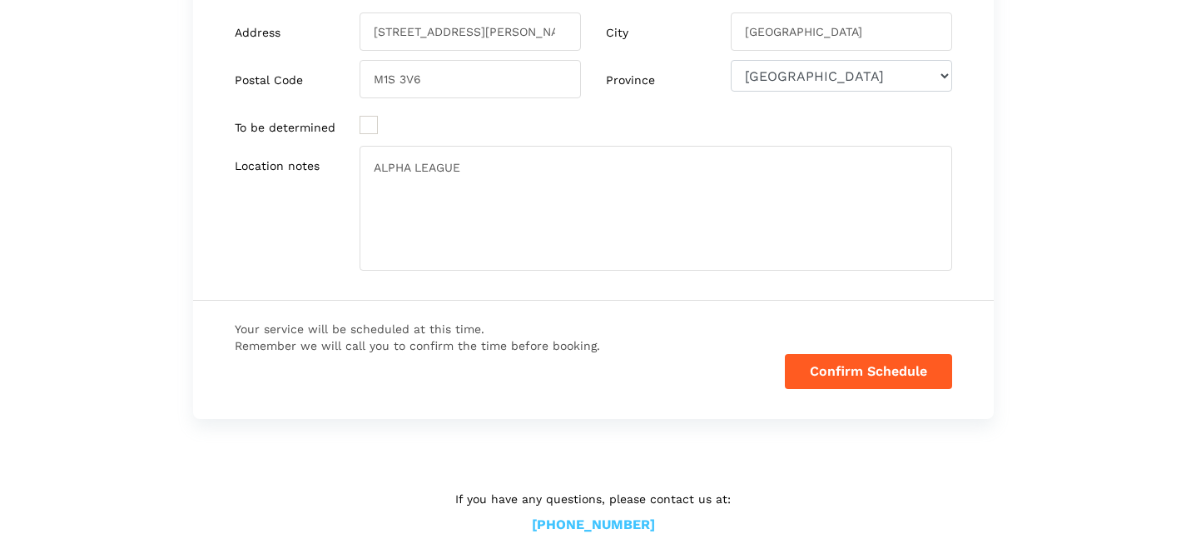
scroll to position [628, 0]
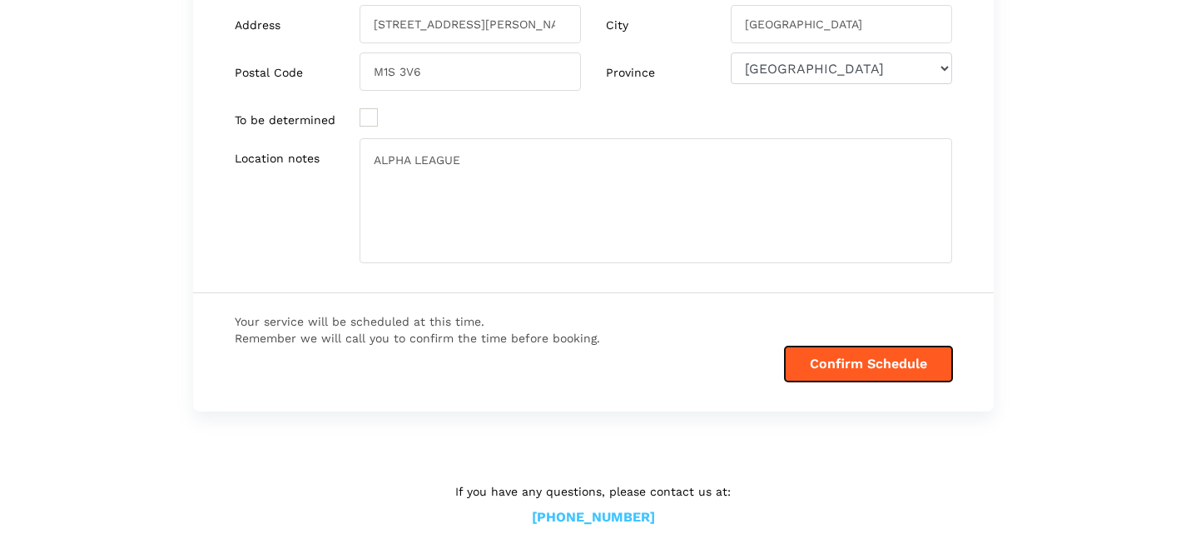
click at [889, 346] on button "Confirm Schedule" at bounding box center [868, 363] width 167 height 35
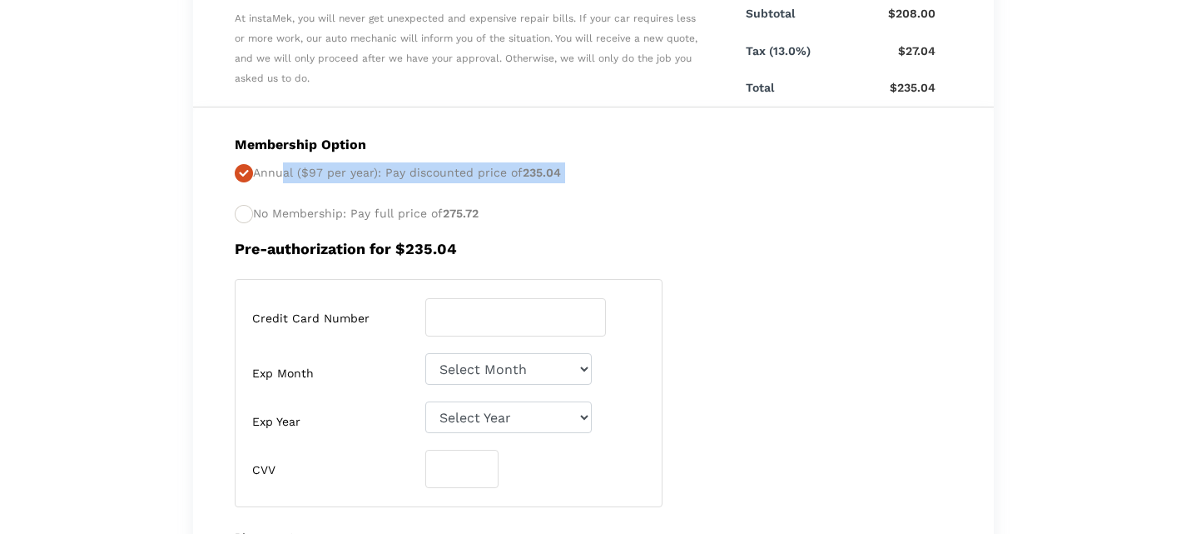
drag, startPoint x: 271, startPoint y: 167, endPoint x: 395, endPoint y: 183, distance: 125.1
click at [394, 183] on p "Annual ($97 per year): Pay discounted price of 235.04 No Membership: Pay full p…" at bounding box center [594, 193] width 718 height 62
click at [283, 204] on p "Annual ($97 per year): Pay discounted price of 235.04 No Membership: Pay full p…" at bounding box center [594, 193] width 718 height 62
click at [881, 361] on div "Credit Card Number Exp Month Select Month [DATE]-[DATE]-[DATE]-[DATE]-May" at bounding box center [593, 393] width 743 height 228
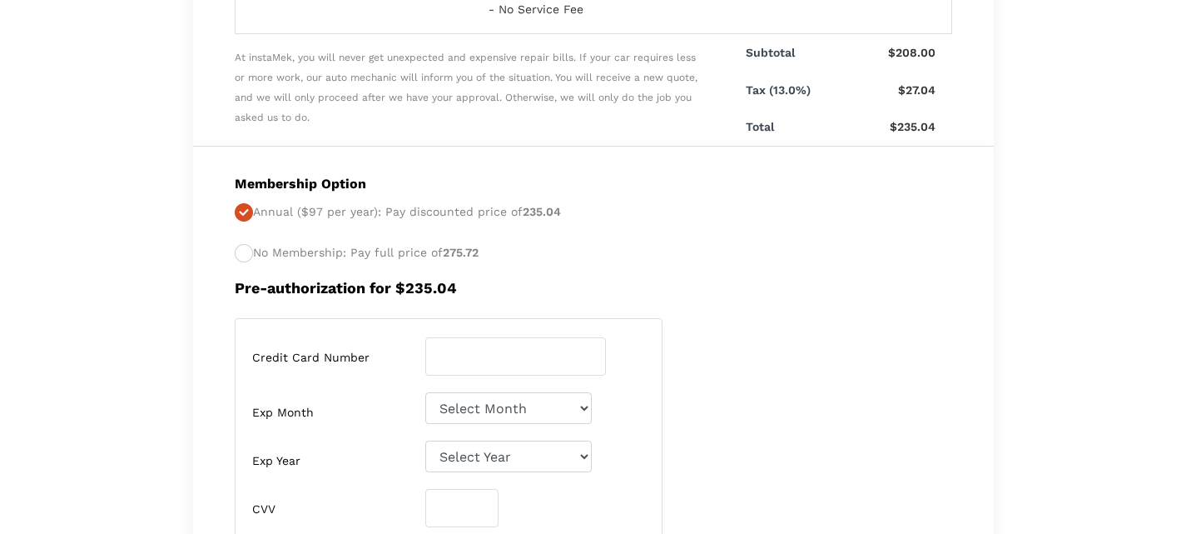
scroll to position [461, 0]
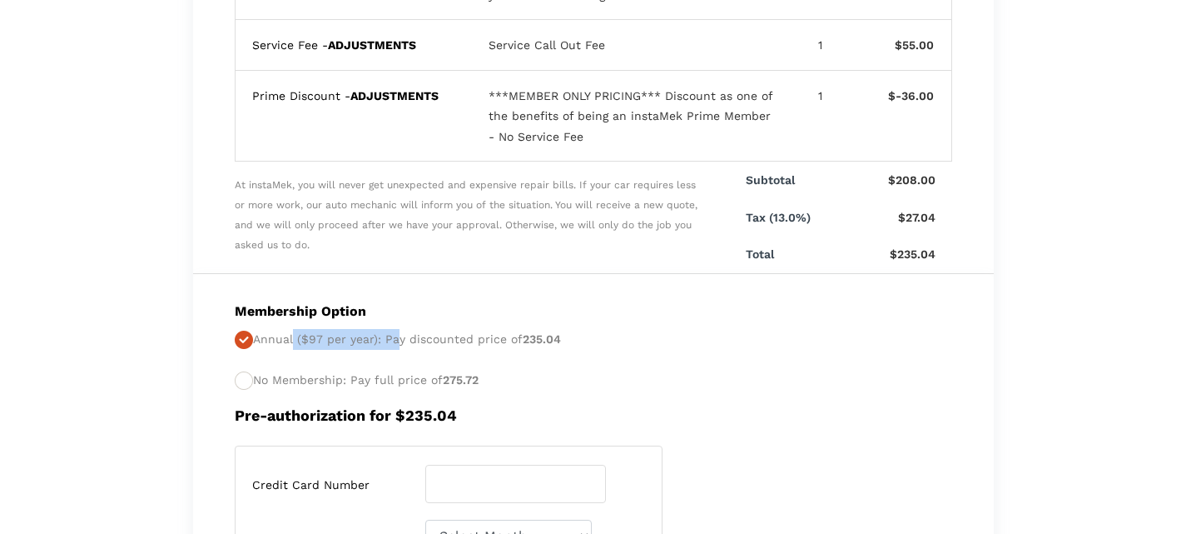
drag, startPoint x: 293, startPoint y: 331, endPoint x: 399, endPoint y: 341, distance: 106.2
click at [393, 340] on p "Annual ($97 per year): Pay discounted price of 235.04 No Membership: Pay full p…" at bounding box center [594, 360] width 718 height 62
click at [415, 345] on p "Annual ($97 per year): Pay discounted price of 235.04 No Membership: Pay full p…" at bounding box center [594, 360] width 718 height 62
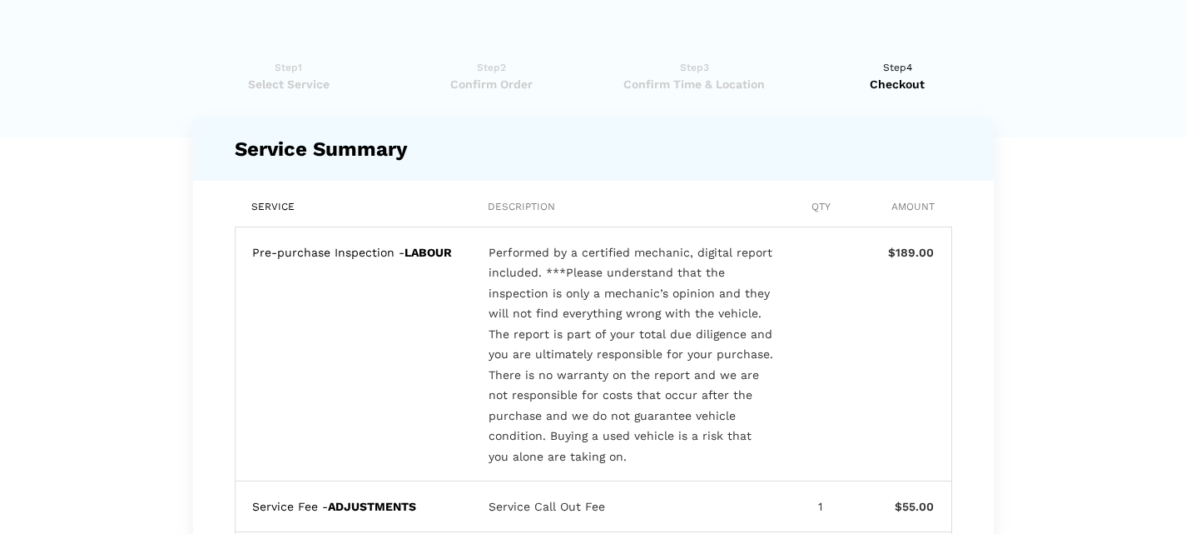
scroll to position [0, 0]
drag, startPoint x: 287, startPoint y: 261, endPoint x: 526, endPoint y: 289, distance: 240.6
click at [480, 276] on div "Pre-purchase Inspection - LABOUR Performed by a certified mechanic, digital rep…" at bounding box center [594, 354] width 718 height 255
click at [693, 338] on div "Performed by a certified mechanic, digital report included. ***Please understan…" at bounding box center [632, 354] width 286 height 225
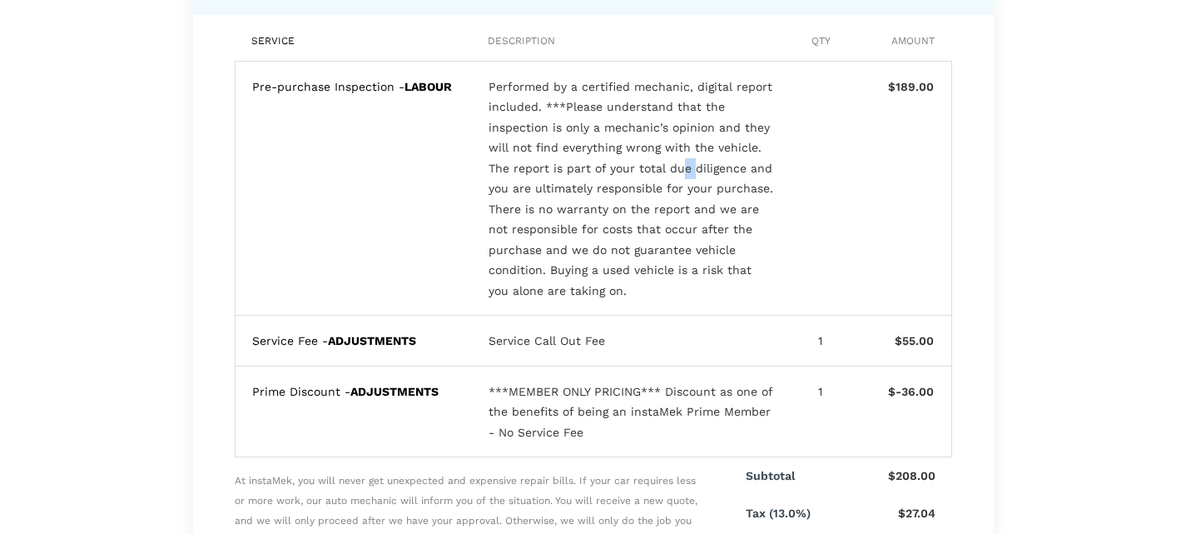
scroll to position [167, 0]
drag, startPoint x: 311, startPoint y: 331, endPoint x: 382, endPoint y: 340, distance: 71.4
click at [381, 339] on div "Service Fee - ADJUSTMENTS" at bounding box center [354, 340] width 205 height 21
drag, startPoint x: 434, startPoint y: 335, endPoint x: 650, endPoint y: 354, distance: 217.3
click at [649, 354] on div "Service Fee - ADJUSTMENTS Service Call Out Fee 1 $55.00" at bounding box center [594, 340] width 718 height 51
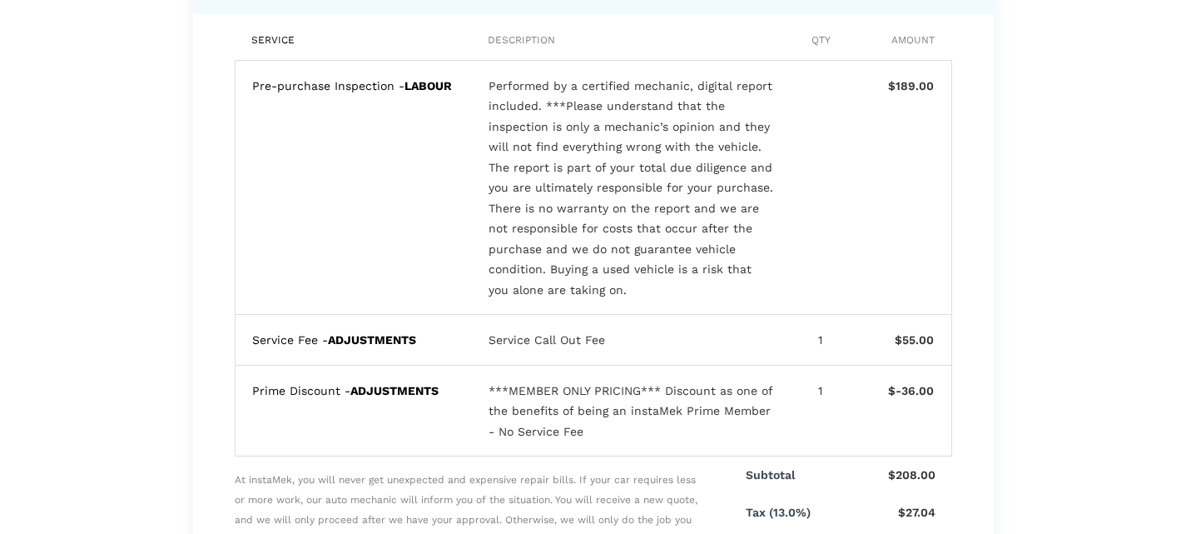
click at [636, 366] on div "Prime Discount - ADJUSTMENTS ***MEMBER ONLY PRICING*** Discount as one of the b…" at bounding box center [594, 412] width 718 height 92
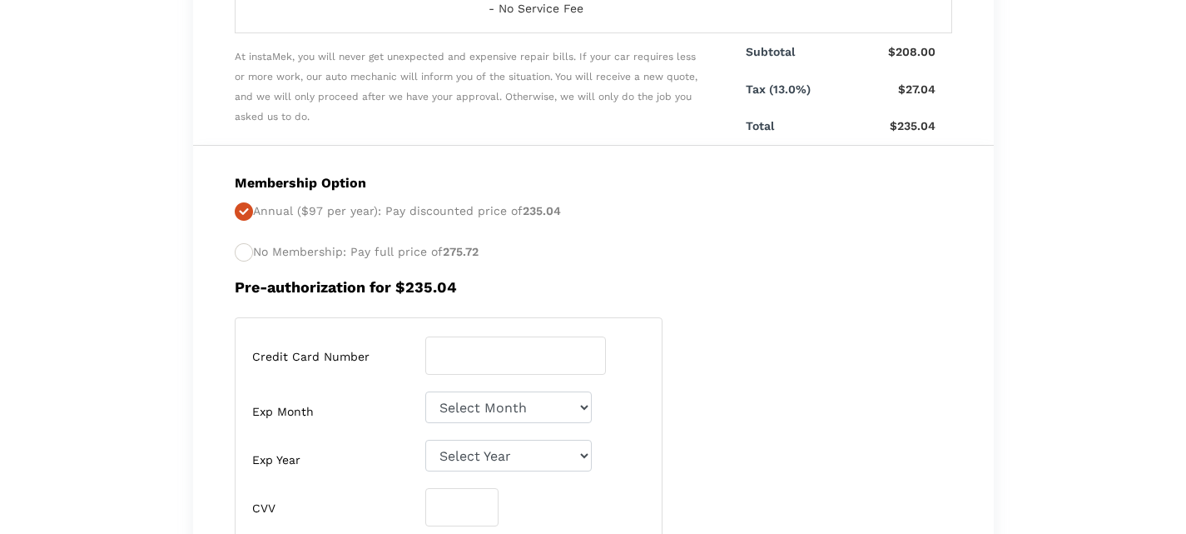
scroll to position [583, 0]
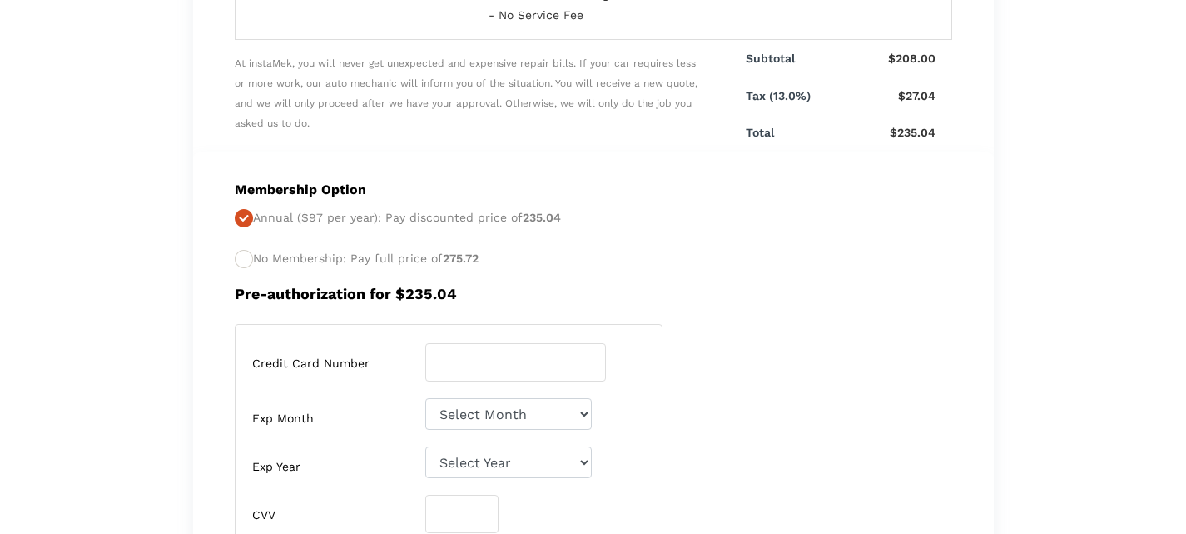
click at [258, 249] on p "Annual ($97 per year): Pay discounted price of 235.04 No Membership: Pay full p…" at bounding box center [594, 238] width 718 height 62
click at [246, 252] on ins at bounding box center [244, 259] width 18 height 18
radio input "false"
radio input "true"
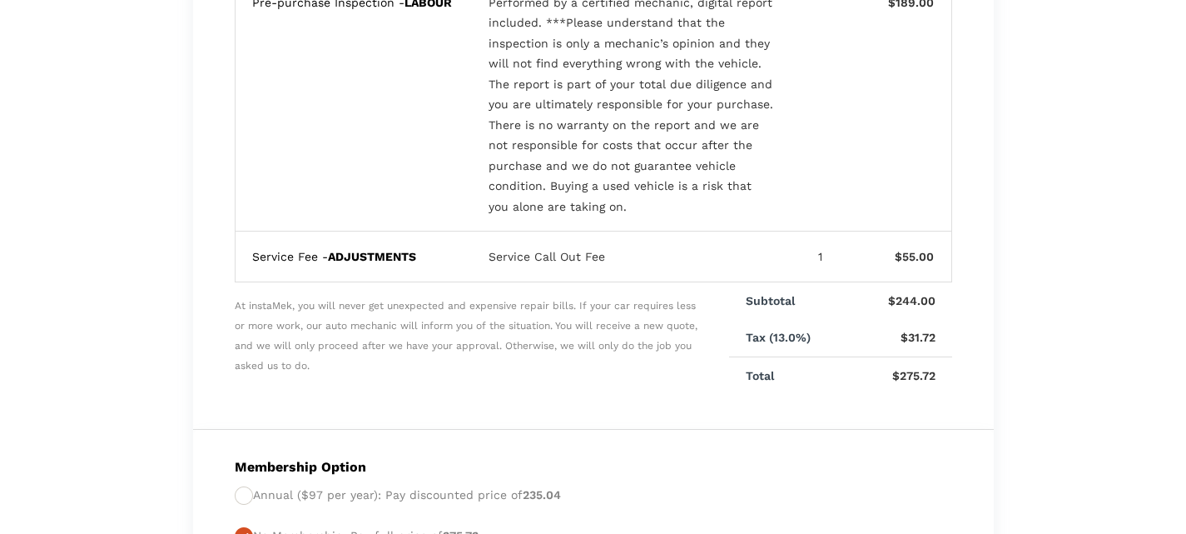
scroll to position [250, 0]
drag, startPoint x: 300, startPoint y: 256, endPoint x: 613, endPoint y: 269, distance: 313.3
click at [583, 266] on div "Service Fee - ADJUSTMENTS Service Call Out Fee 1 $55.00" at bounding box center [594, 256] width 718 height 51
click at [613, 269] on div "Service Fee - ADJUSTMENTS Service Call Out Fee 1 $55.00" at bounding box center [594, 256] width 718 height 51
click at [624, 287] on span "At instaMek, you will never get unexpected and expensive repair bills. If your …" at bounding box center [468, 338] width 466 height 112
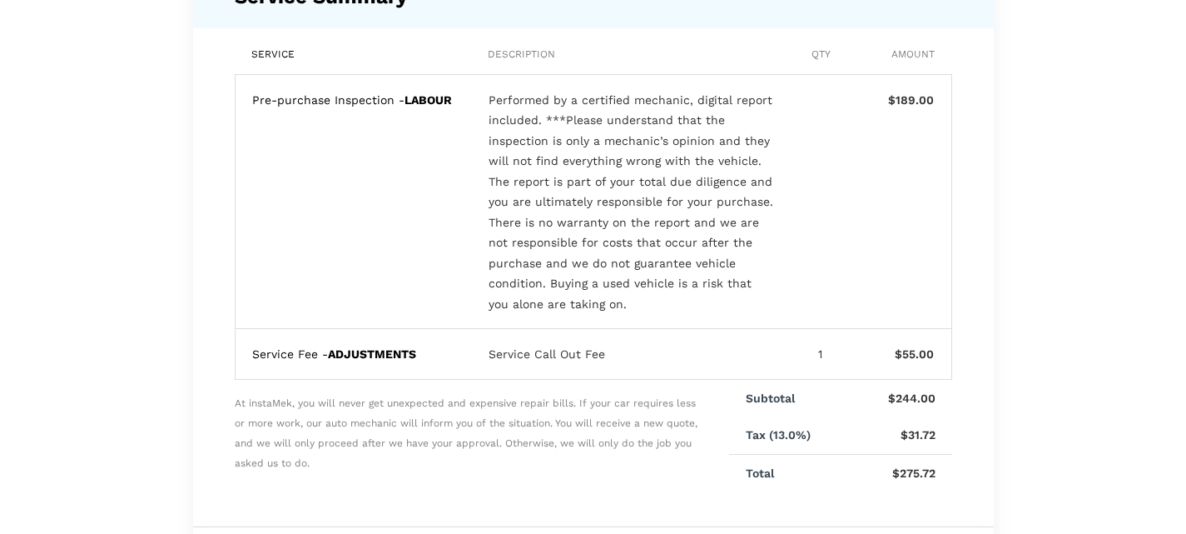
scroll to position [167, 0]
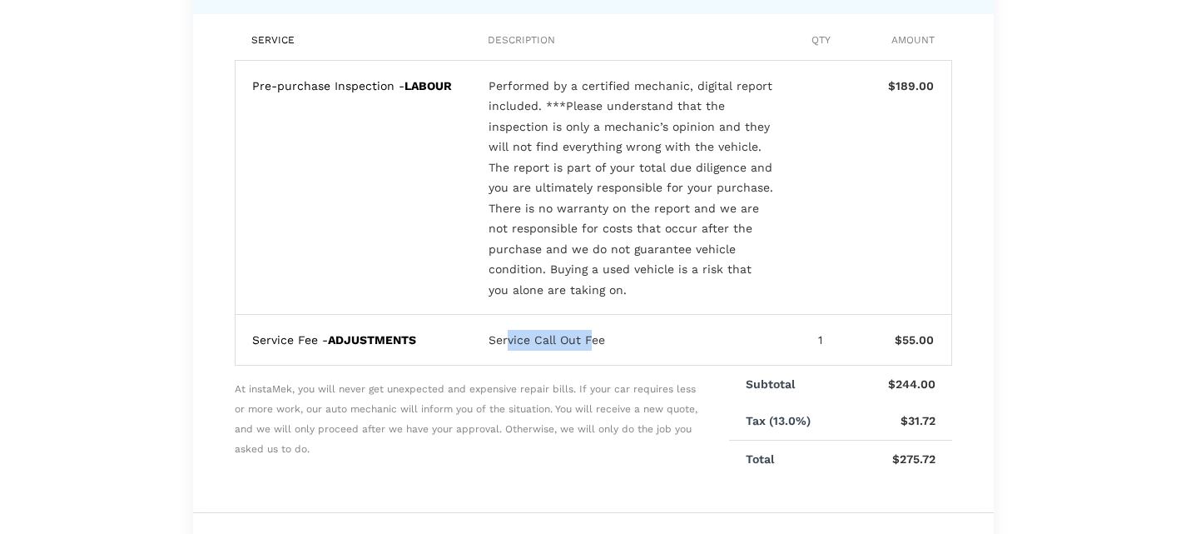
drag, startPoint x: 588, startPoint y: 322, endPoint x: 492, endPoint y: 316, distance: 95.9
click at [504, 320] on div "Service Fee - ADJUSTMENTS Service Call Out Fee 1 $55.00" at bounding box center [594, 340] width 718 height 51
click at [456, 336] on div "Service Fee - ADJUSTMENTS Service Call Out Fee 1 $55.00" at bounding box center [594, 340] width 718 height 51
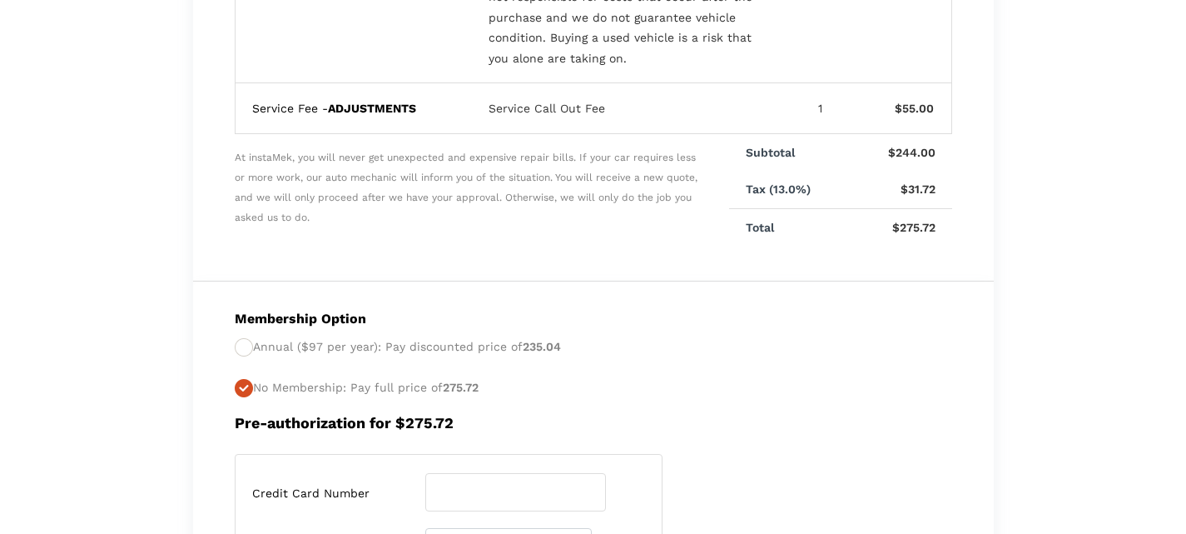
scroll to position [416, 0]
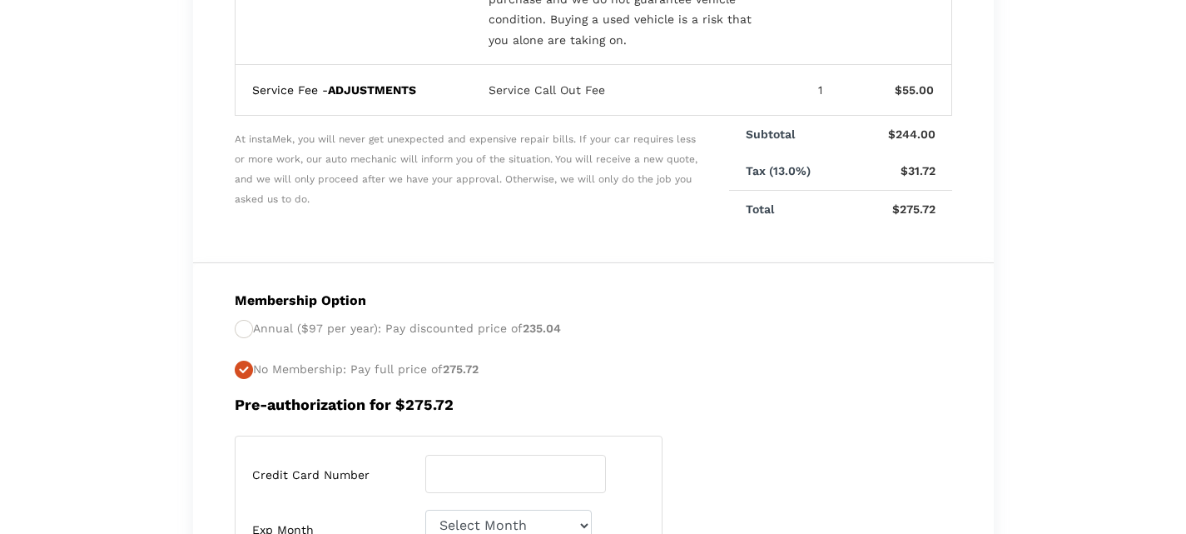
click at [30, 280] on lik "Have you used instaMek service before? No, I am a new customer Yes, I am a retu…" at bounding box center [593, 330] width 1186 height 1409
drag, startPoint x: 421, startPoint y: 86, endPoint x: 241, endPoint y: 73, distance: 180.3
click at [241, 73] on div "Service Fee - ADJUSTMENTS Service Call Out Fee 1 $55.00" at bounding box center [594, 90] width 718 height 51
drag, startPoint x: 501, startPoint y: 152, endPoint x: 654, endPoint y: 162, distance: 153.6
click at [650, 162] on span "At instaMek, you will never get unexpected and expensive repair bills. If your …" at bounding box center [468, 172] width 466 height 112
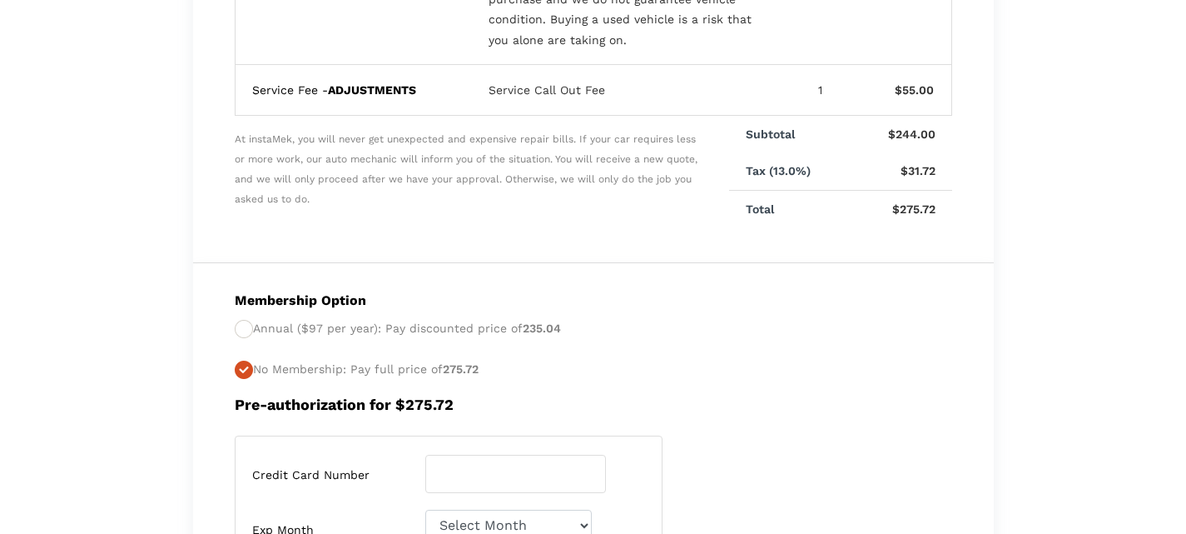
click at [639, 187] on span "At instaMek, you will never get unexpected and expensive repair bills. If your …" at bounding box center [468, 172] width 466 height 112
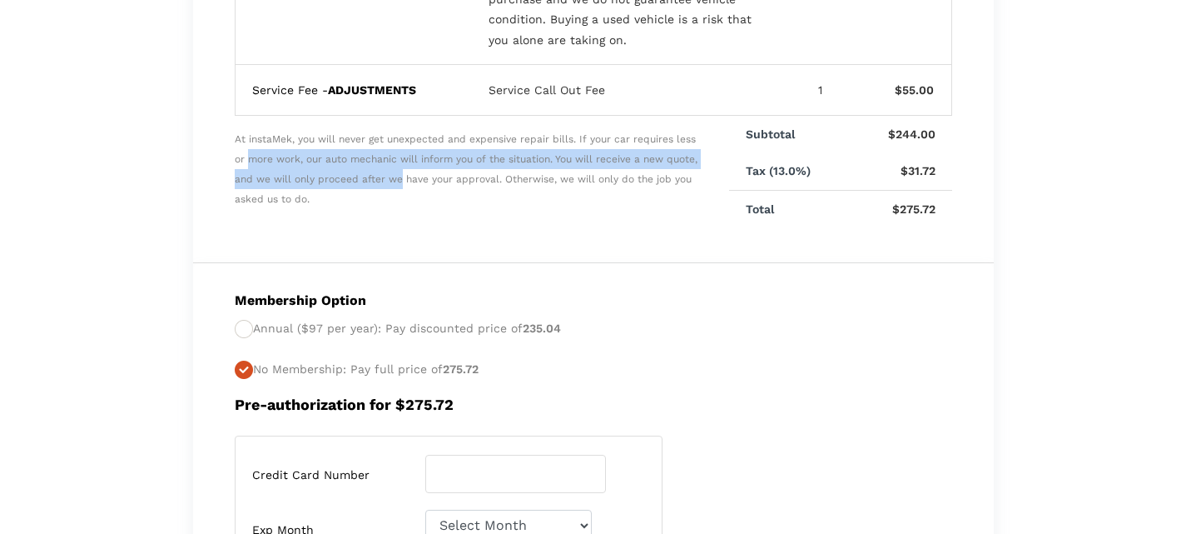
drag, startPoint x: 250, startPoint y: 158, endPoint x: 452, endPoint y: 186, distance: 204.3
click at [408, 176] on span "At instaMek, you will never get unexpected and expensive repair bills. If your …" at bounding box center [468, 172] width 466 height 112
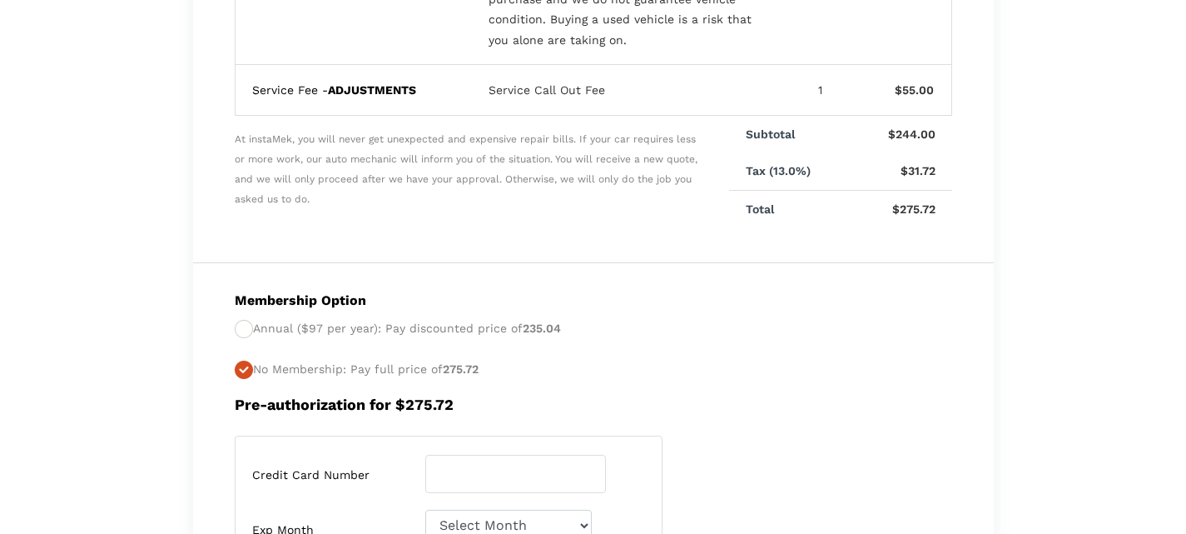
click at [492, 203] on span "At instaMek, you will never get unexpected and expensive repair bills. If your …" at bounding box center [468, 172] width 466 height 112
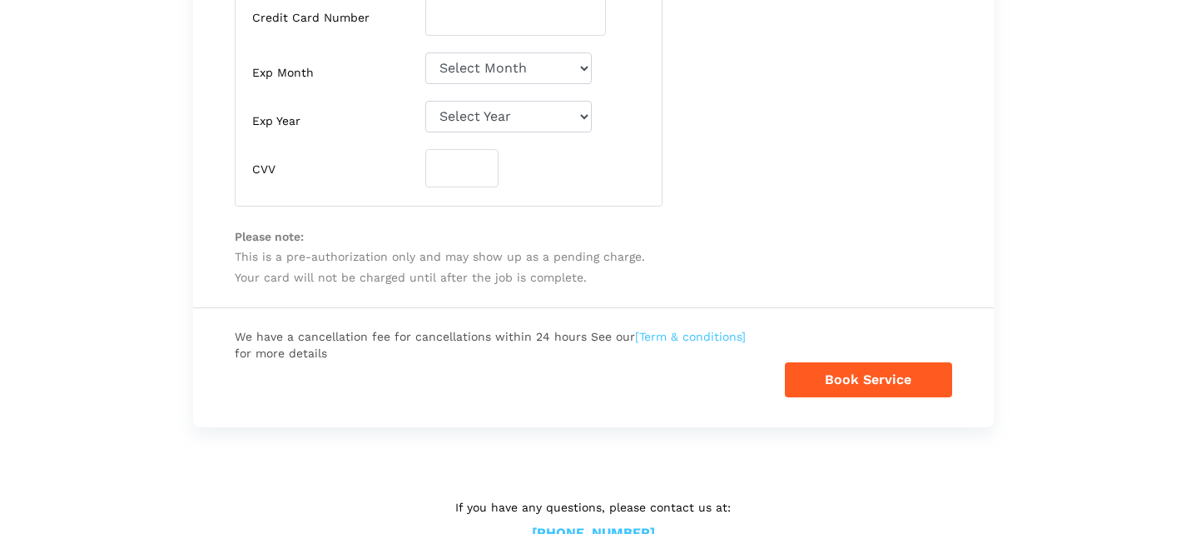
scroll to position [879, 0]
